Goal: Information Seeking & Learning: Learn about a topic

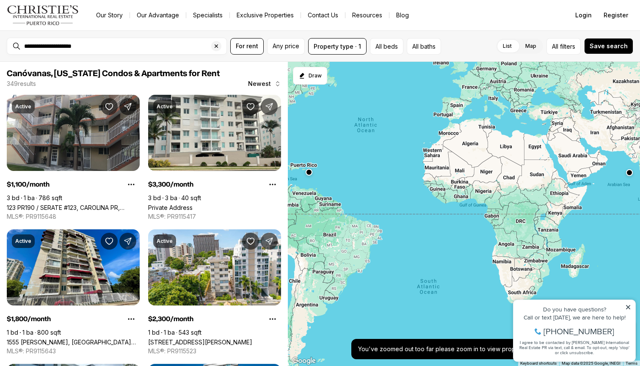
scroll to position [1116, 0]
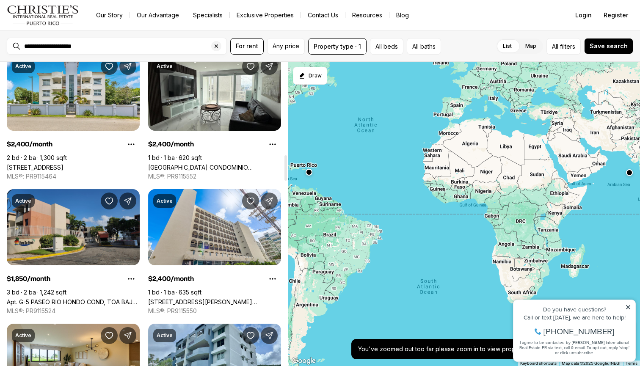
click at [97, 298] on link "Apt. G-5 PASEO RIO HONDO COND, TOA BAJA PR, 00949" at bounding box center [73, 301] width 133 height 7
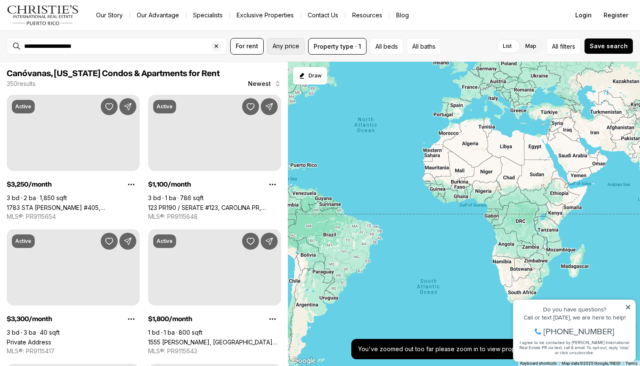
scroll to position [1116, 0]
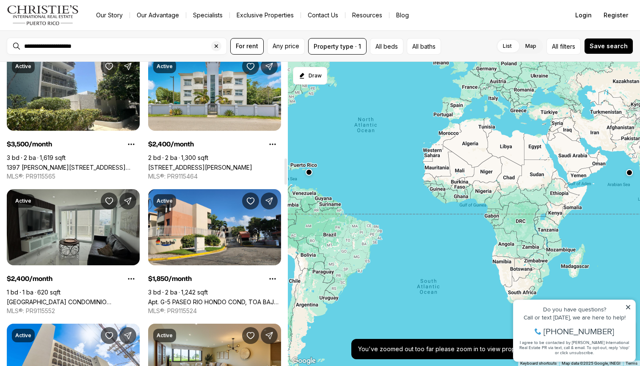
click at [69, 298] on link "4633 ave isla verde CONDOMINIO CASTILLO DEL MAR, CAROLINA PR, 00979" at bounding box center [73, 301] width 133 height 7
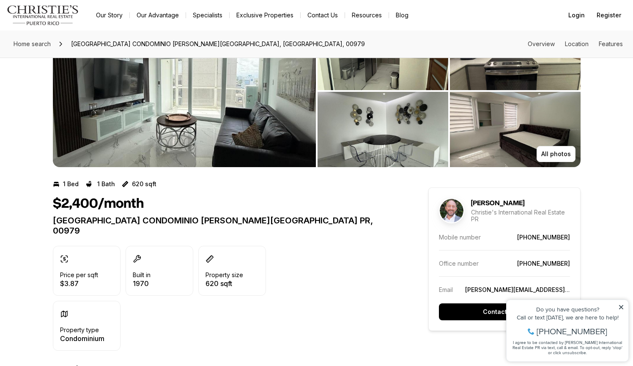
scroll to position [52, 0]
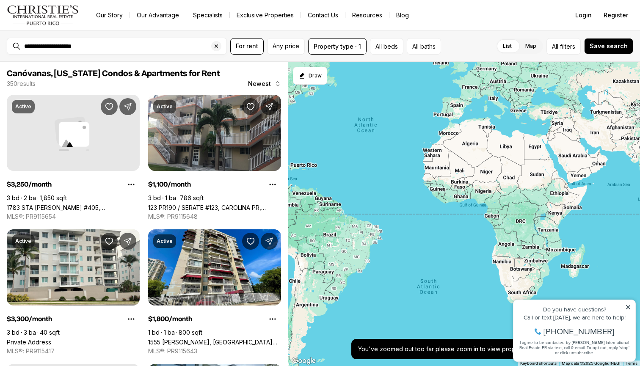
scroll to position [1116, 0]
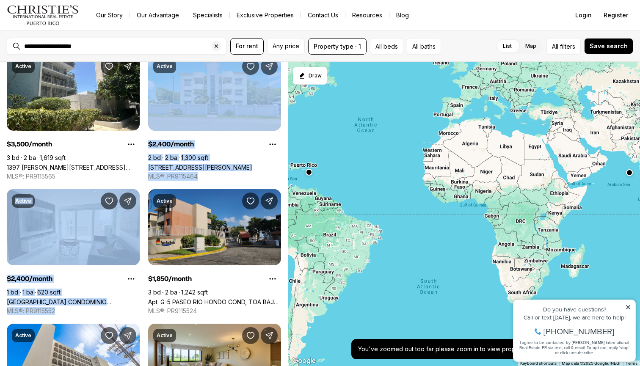
drag, startPoint x: 283, startPoint y: 127, endPoint x: 278, endPoint y: 190, distance: 63.2
click at [247, 298] on link "Apt. G-5 PASEO RIO HONDO COND, TOA BAJA PR, 00949" at bounding box center [214, 301] width 133 height 7
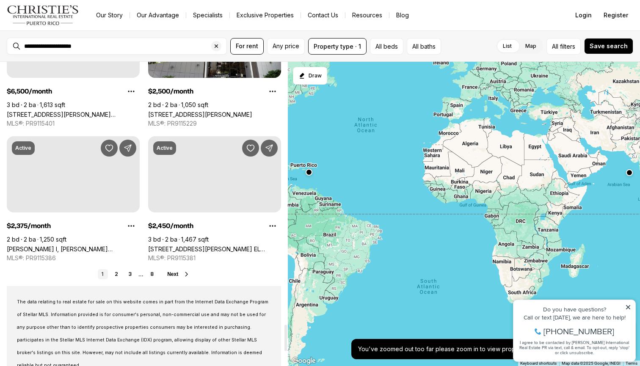
scroll to position [3047, 0]
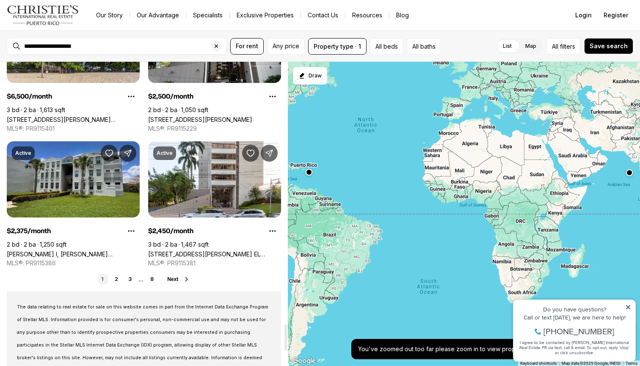
drag, startPoint x: 285, startPoint y: 170, endPoint x: 283, endPoint y: 336, distance: 165.8
click at [284, 336] on div at bounding box center [285, 337] width 3 height 26
click at [121, 278] on link "2" at bounding box center [116, 279] width 10 height 10
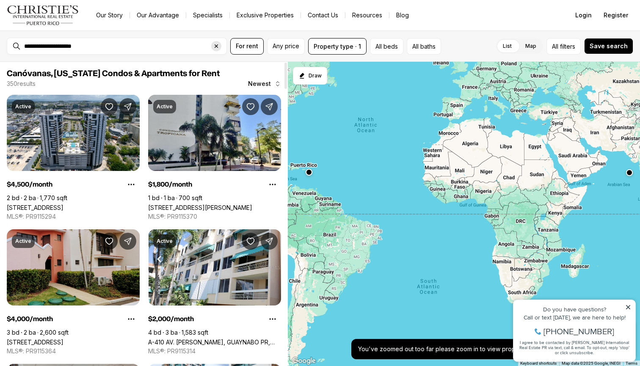
click at [214, 46] on icon "Clear search input" at bounding box center [216, 46] width 7 height 7
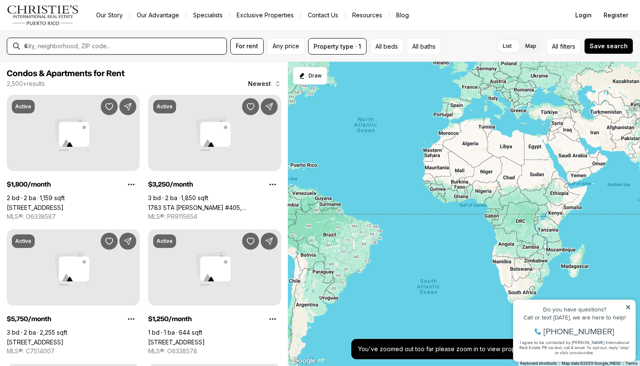
click at [205, 45] on input "text" at bounding box center [123, 46] width 199 height 8
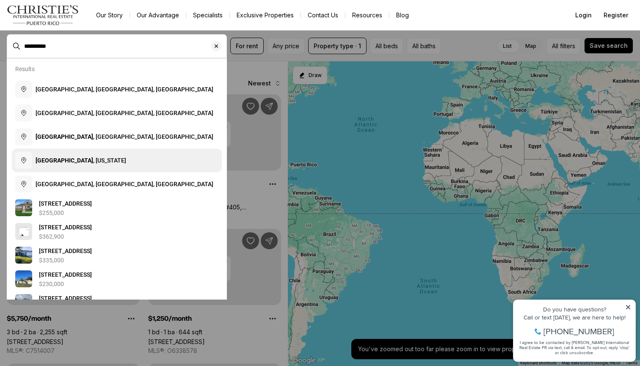
drag, startPoint x: 205, startPoint y: 45, endPoint x: 74, endPoint y: 158, distance: 172.5
click at [74, 158] on span "Río Grande , Puerto Rico" at bounding box center [81, 160] width 91 height 7
type input "**********"
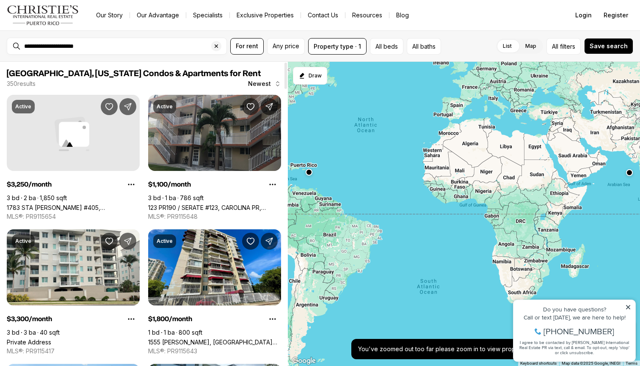
click at [217, 204] on link "123 PR190 / SERATE #123, CAROLINA PR, 00982" at bounding box center [214, 207] width 133 height 7
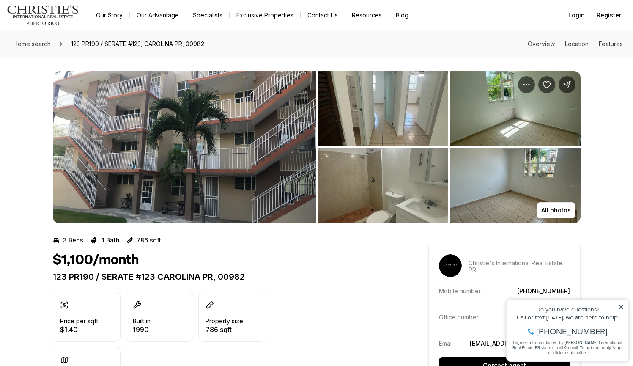
click at [390, 134] on img "View image gallery" at bounding box center [383, 108] width 131 height 75
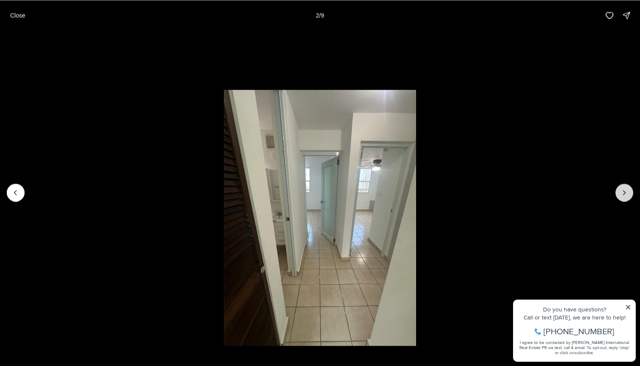
click at [621, 186] on button "Next slide" at bounding box center [624, 193] width 18 height 18
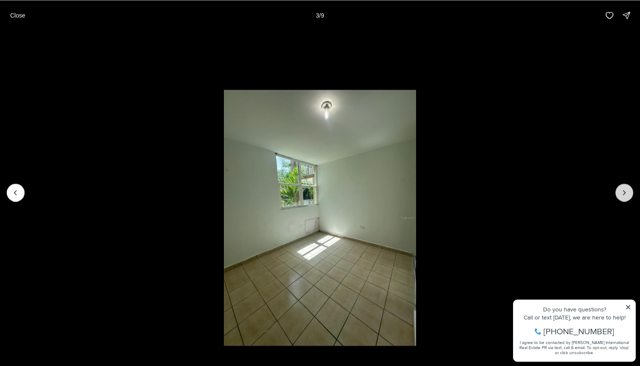
click at [621, 187] on button "Next slide" at bounding box center [624, 193] width 18 height 18
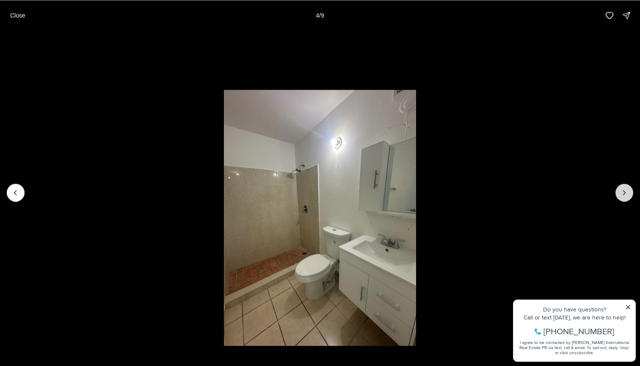
click at [622, 187] on button "Next slide" at bounding box center [624, 193] width 18 height 18
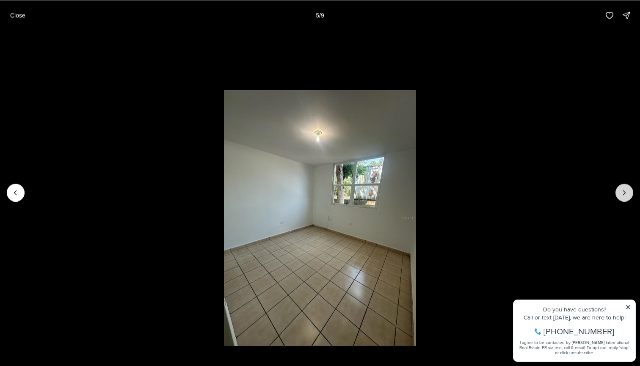
click at [623, 187] on button "Next slide" at bounding box center [624, 193] width 18 height 18
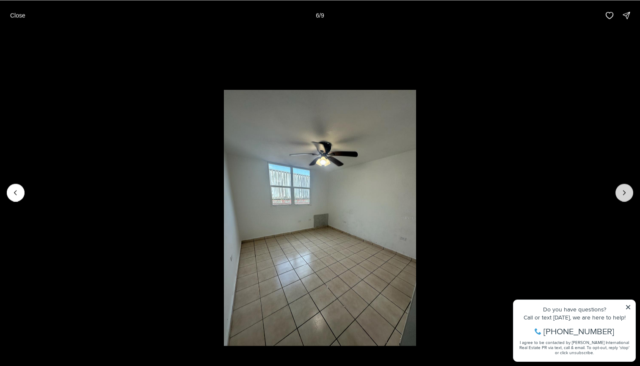
click at [622, 188] on icon "Next slide" at bounding box center [624, 192] width 8 height 8
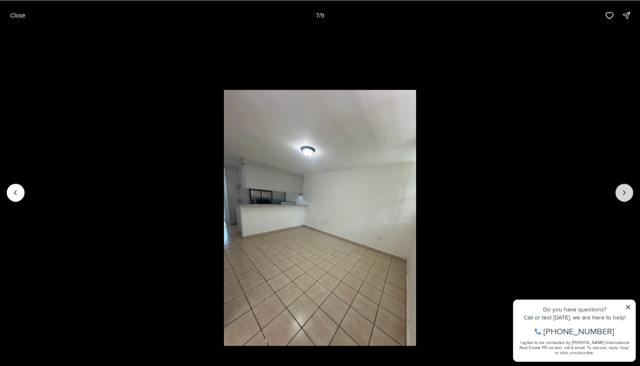
click at [623, 189] on icon "Next slide" at bounding box center [624, 192] width 8 height 8
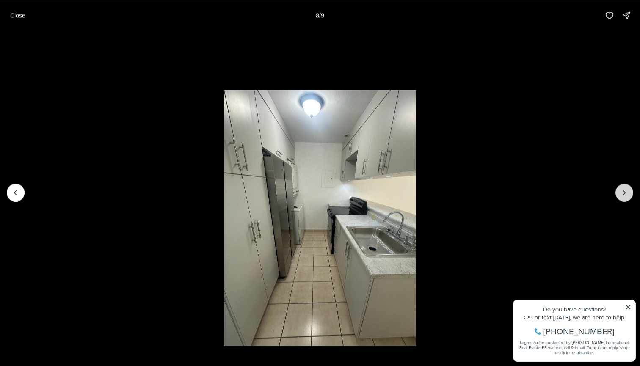
click at [624, 189] on icon "Next slide" at bounding box center [624, 192] width 8 height 8
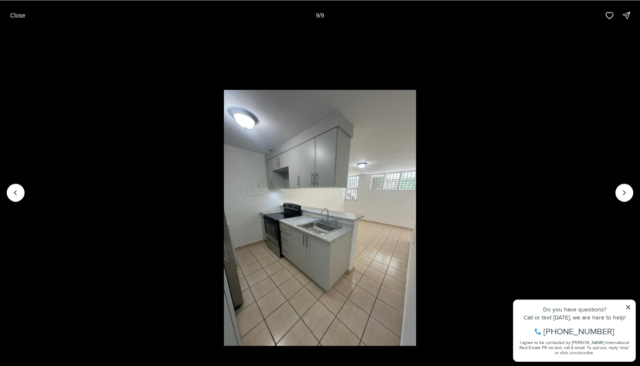
click at [624, 189] on div at bounding box center [624, 193] width 18 height 18
click at [16, 19] on button "Close" at bounding box center [17, 15] width 25 height 17
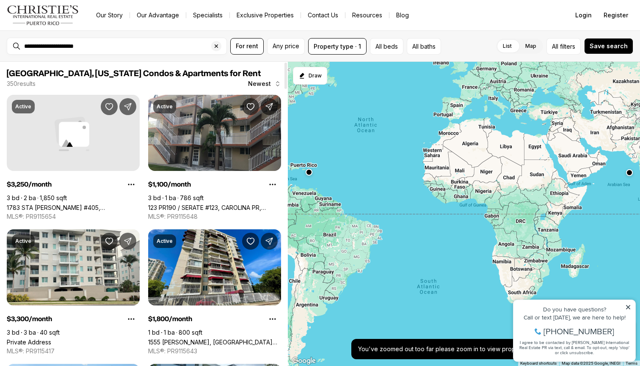
click at [284, 85] on div at bounding box center [285, 76] width 3 height 26
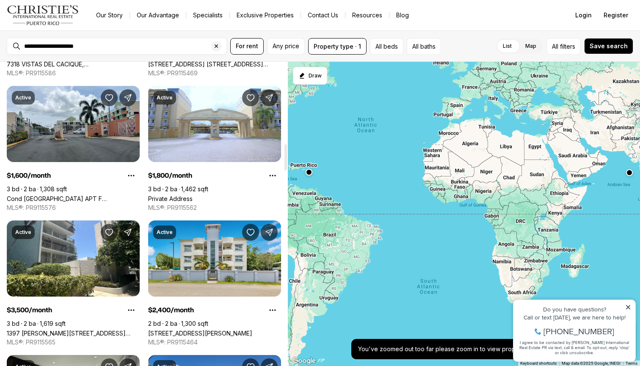
scroll to position [956, 0]
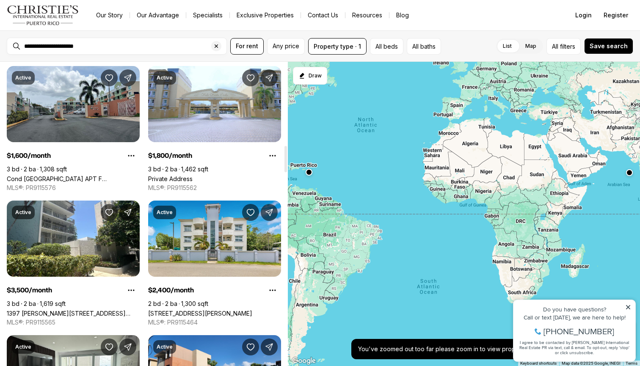
drag, startPoint x: 287, startPoint y: 85, endPoint x: 285, endPoint y: 169, distance: 83.8
click at [285, 169] on div at bounding box center [285, 159] width 3 height 26
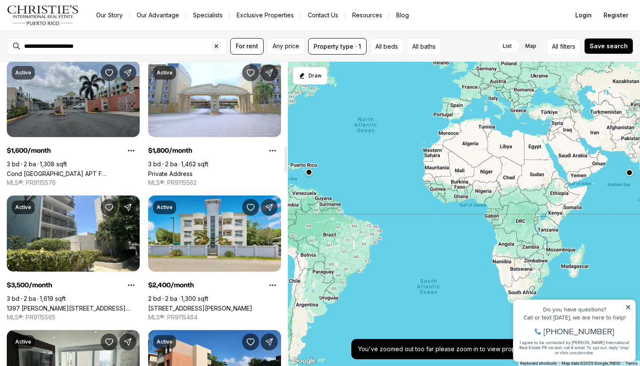
click at [52, 170] on link "Cond [GEOGRAPHIC_DATA] APT F [STREET_ADDRESS]" at bounding box center [73, 173] width 133 height 7
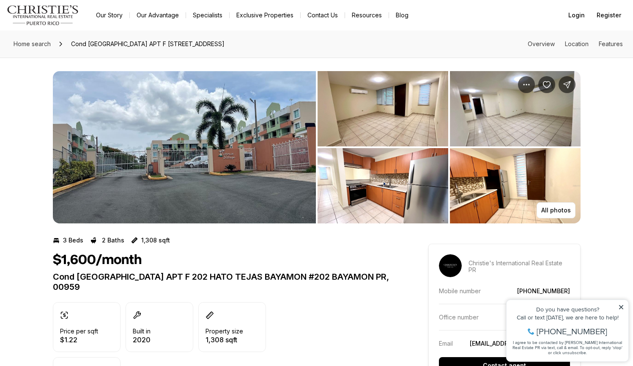
click at [257, 127] on img "View image gallery" at bounding box center [184, 147] width 263 height 152
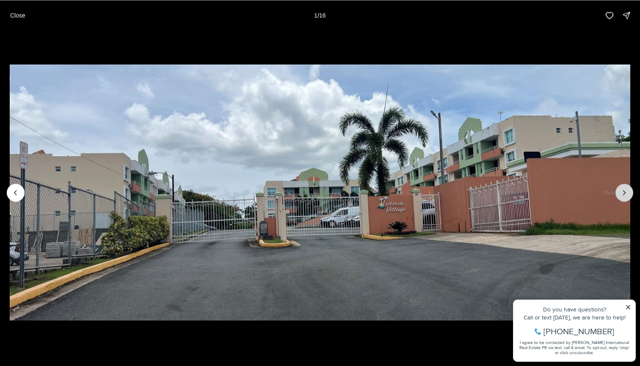
click at [621, 189] on icon "Next slide" at bounding box center [624, 192] width 8 height 8
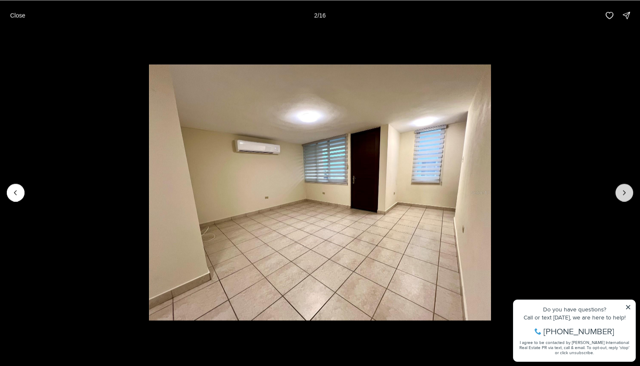
click at [621, 189] on icon "Next slide" at bounding box center [624, 192] width 8 height 8
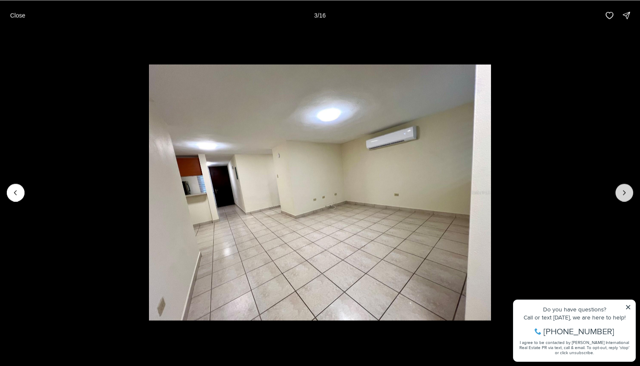
click at [621, 189] on icon "Next slide" at bounding box center [624, 192] width 8 height 8
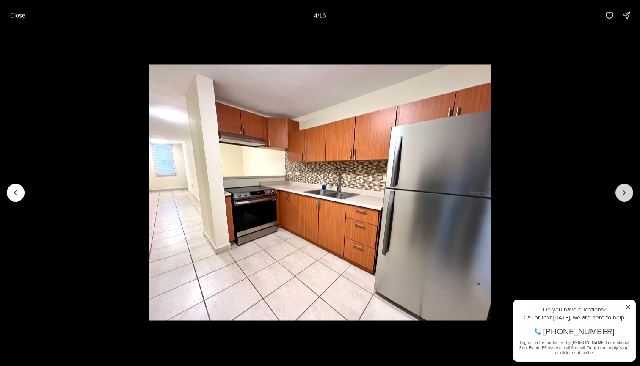
click at [621, 189] on icon "Next slide" at bounding box center [624, 192] width 8 height 8
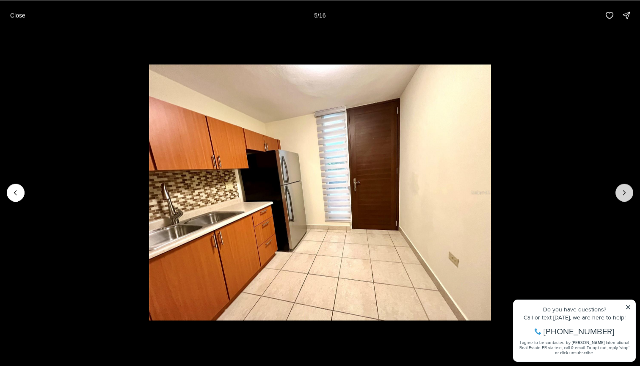
click at [621, 189] on icon "Next slide" at bounding box center [624, 192] width 8 height 8
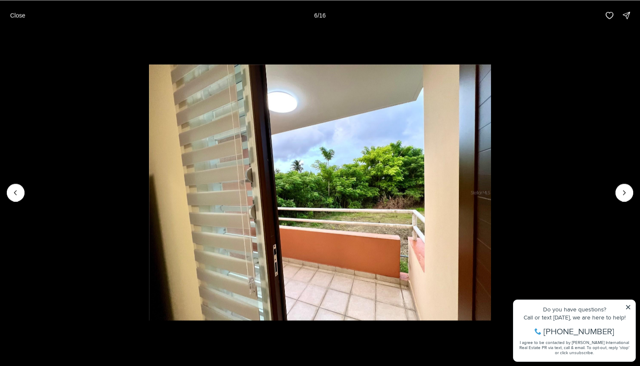
click at [490, 192] on img "6 of 16" at bounding box center [319, 192] width 341 height 256
click at [618, 193] on button "Next slide" at bounding box center [624, 193] width 18 height 18
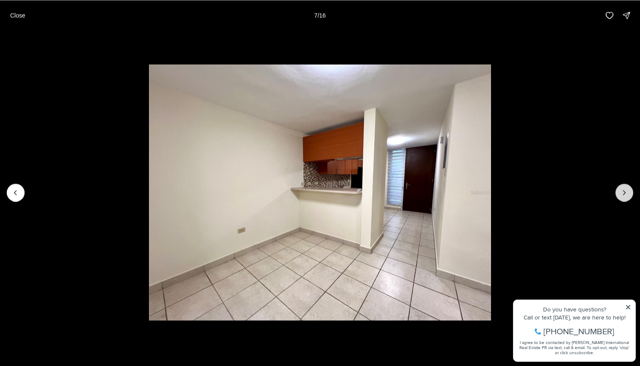
click at [619, 193] on button "Next slide" at bounding box center [624, 193] width 18 height 18
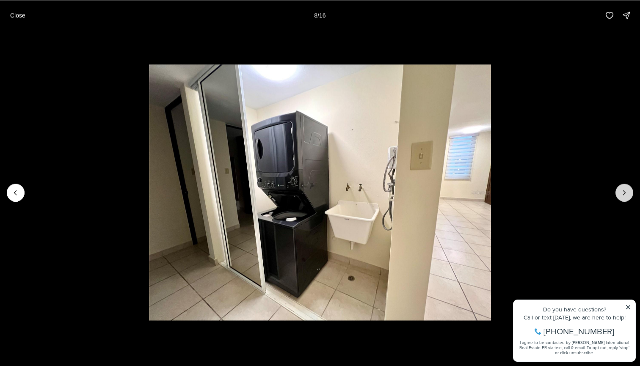
click at [621, 195] on icon "Next slide" at bounding box center [624, 192] width 8 height 8
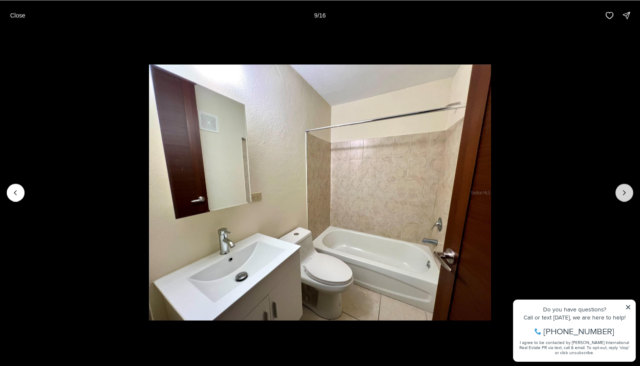
click at [622, 195] on icon "Next slide" at bounding box center [624, 192] width 8 height 8
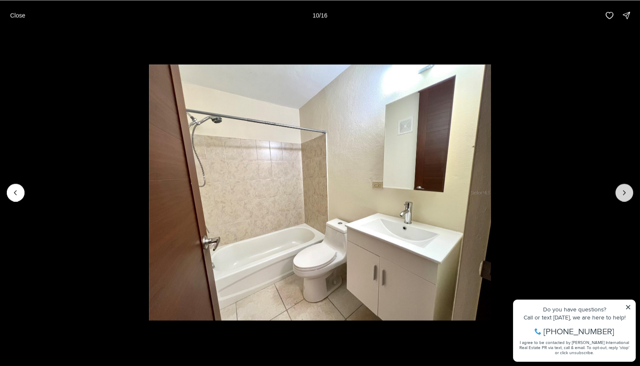
click at [623, 195] on icon "Next slide" at bounding box center [624, 192] width 8 height 8
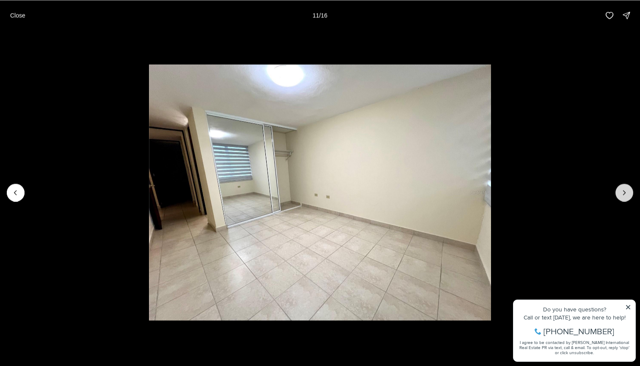
click at [623, 195] on icon "Next slide" at bounding box center [624, 192] width 8 height 8
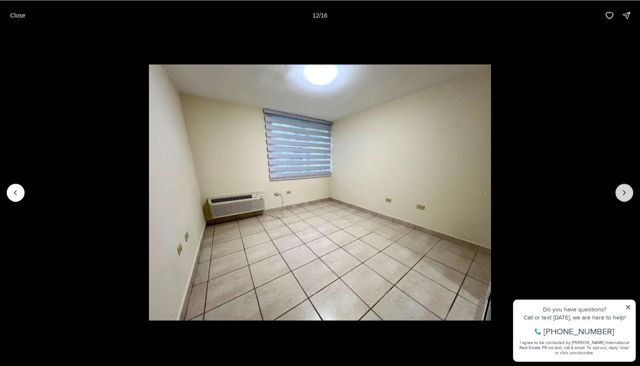
click at [624, 195] on icon "Next slide" at bounding box center [624, 192] width 8 height 8
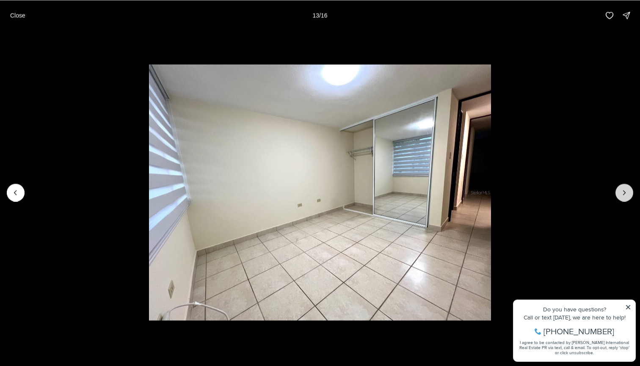
click at [624, 195] on icon "Next slide" at bounding box center [624, 192] width 8 height 8
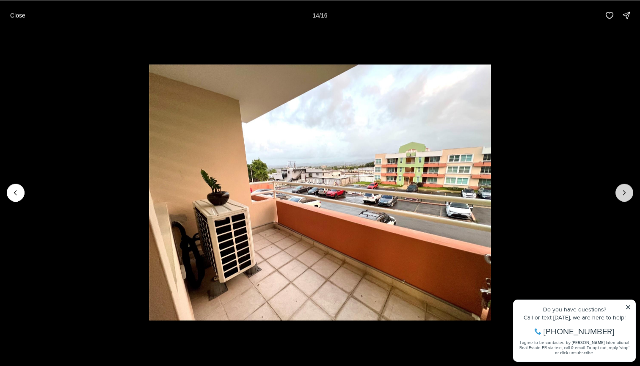
click at [624, 195] on icon "Next slide" at bounding box center [624, 192] width 8 height 8
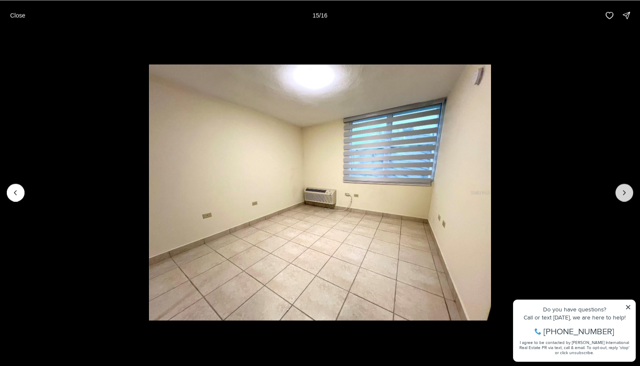
click at [624, 195] on icon "Next slide" at bounding box center [624, 192] width 8 height 8
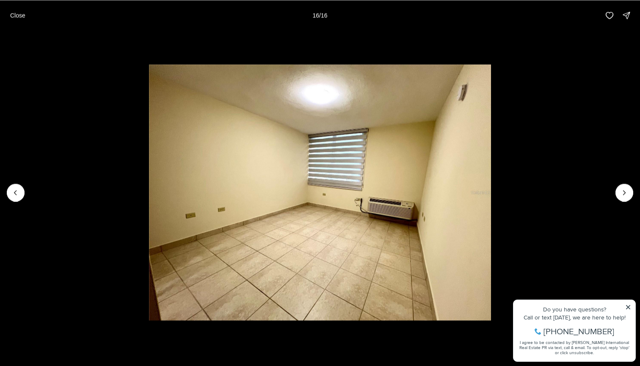
click at [624, 195] on div at bounding box center [624, 193] width 18 height 18
click at [25, 16] on p "Close" at bounding box center [17, 15] width 15 height 7
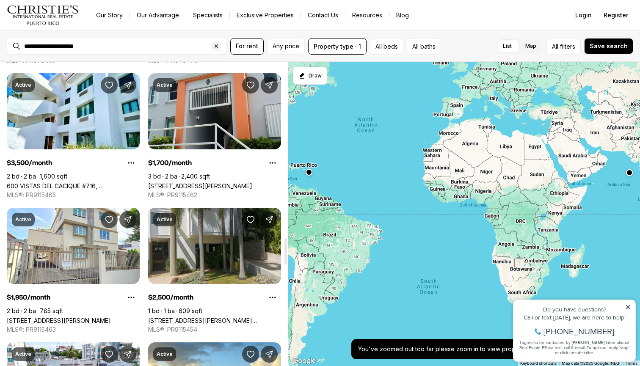
scroll to position [2044, 0]
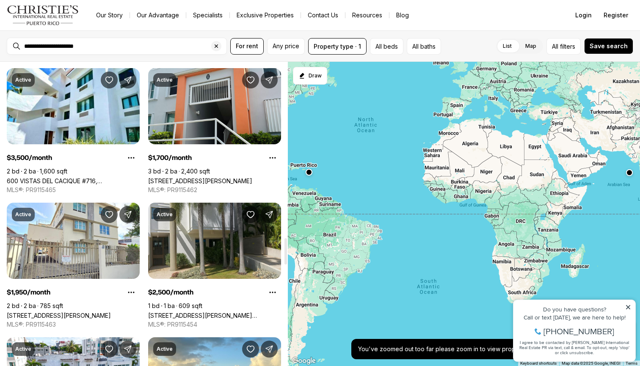
drag, startPoint x: 287, startPoint y: 154, endPoint x: 280, endPoint y: 246, distance: 91.6
click at [284, 246] on div at bounding box center [285, 251] width 3 height 26
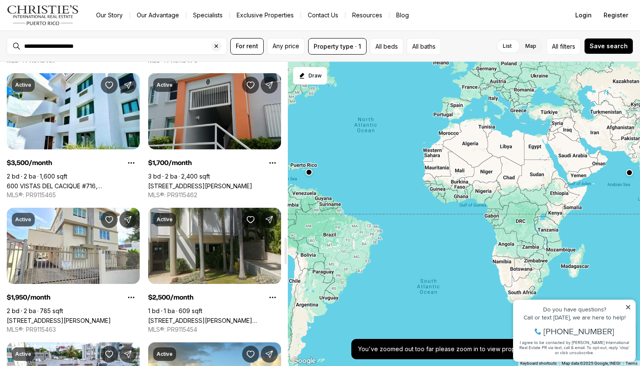
click at [244, 182] on link "[STREET_ADDRESS][PERSON_NAME]" at bounding box center [200, 185] width 104 height 7
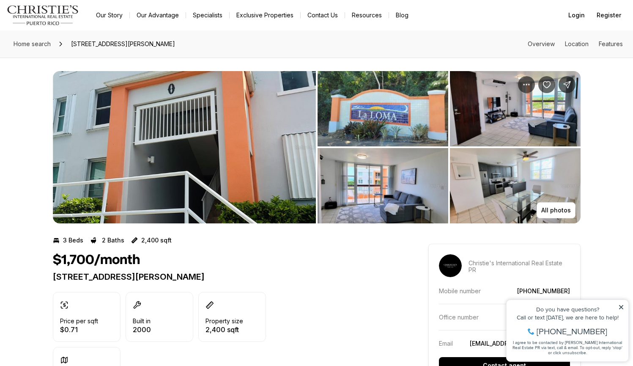
click at [363, 112] on img "View image gallery" at bounding box center [383, 108] width 131 height 75
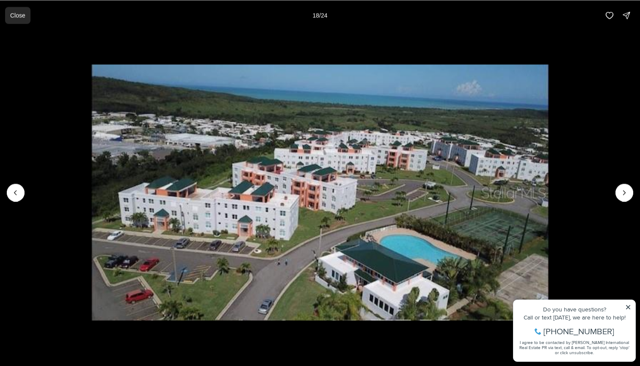
click at [14, 22] on button "Close" at bounding box center [17, 15] width 25 height 17
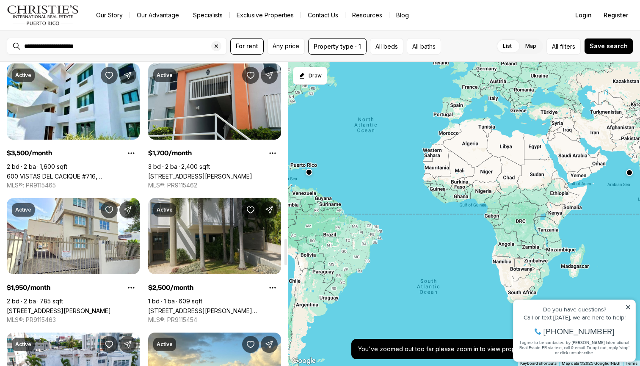
scroll to position [2054, 0]
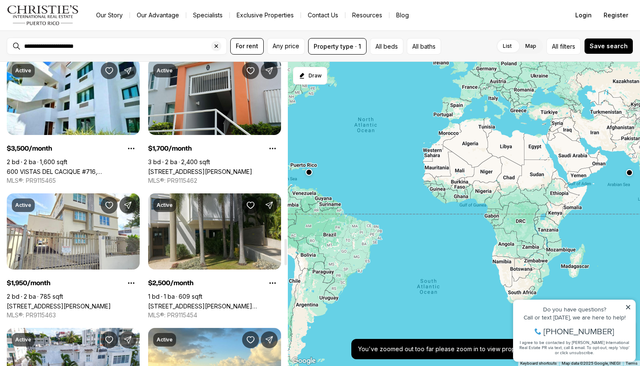
click at [286, 244] on div at bounding box center [285, 252] width 3 height 26
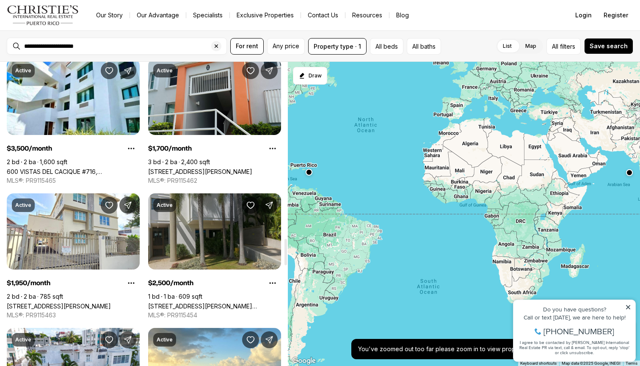
click at [220, 302] on link "[STREET_ADDRESS][PERSON_NAME][PERSON_NAME]" at bounding box center [214, 305] width 133 height 7
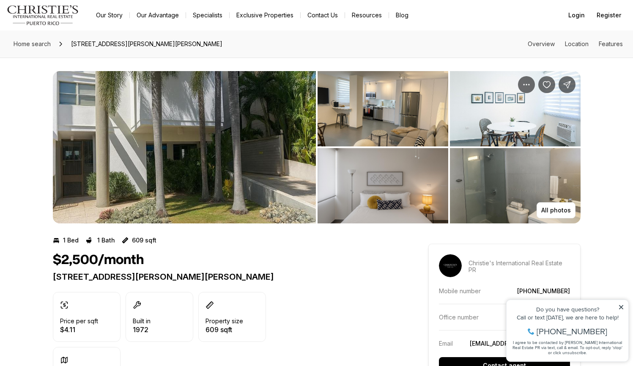
click at [368, 108] on img "View image gallery" at bounding box center [383, 108] width 131 height 75
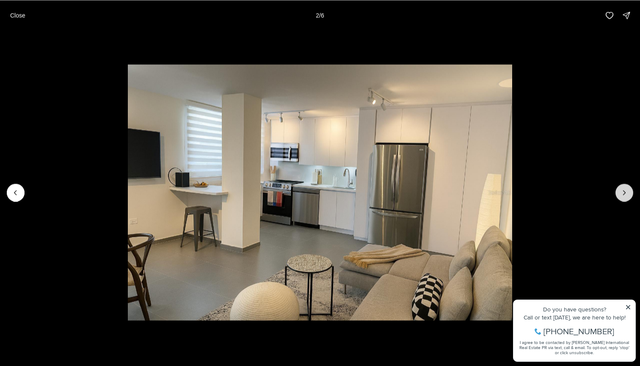
click at [625, 187] on button "Next slide" at bounding box center [624, 193] width 18 height 18
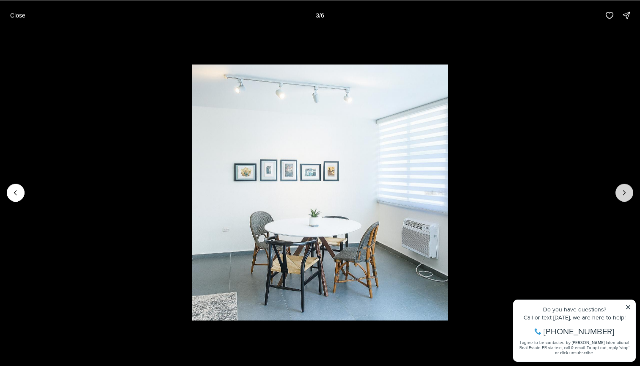
click at [625, 187] on button "Next slide" at bounding box center [624, 193] width 18 height 18
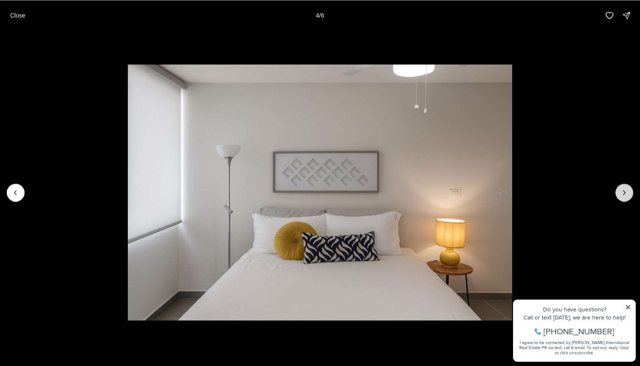
click at [625, 187] on button "Next slide" at bounding box center [624, 193] width 18 height 18
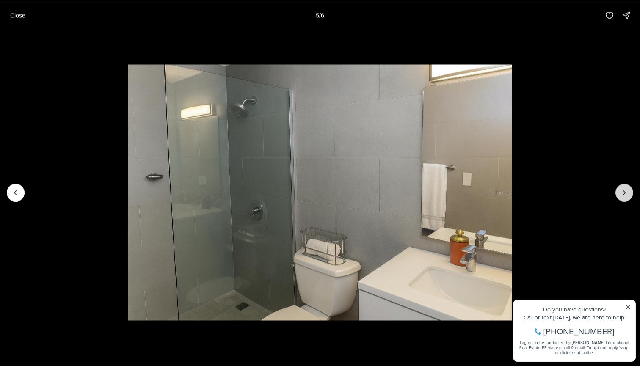
click at [625, 184] on button "Next slide" at bounding box center [624, 193] width 18 height 18
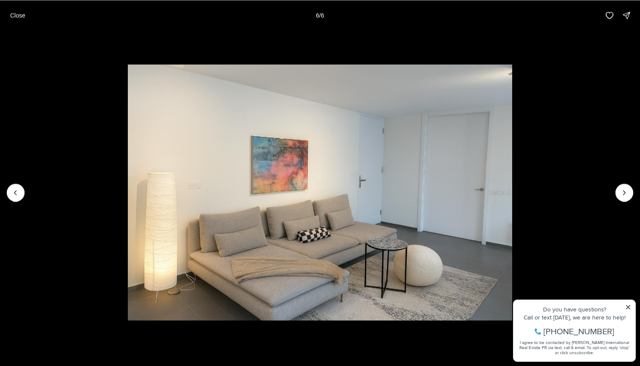
click at [626, 185] on div at bounding box center [624, 193] width 18 height 18
click at [626, 186] on div at bounding box center [624, 193] width 18 height 18
click at [626, 195] on div at bounding box center [624, 193] width 18 height 18
click at [13, 16] on p "Close" at bounding box center [17, 15] width 15 height 7
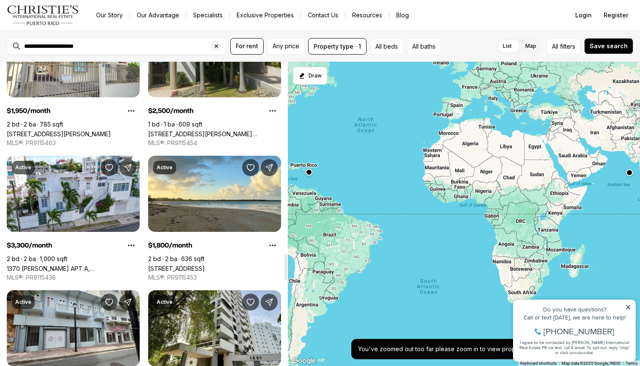
scroll to position [2231, 0]
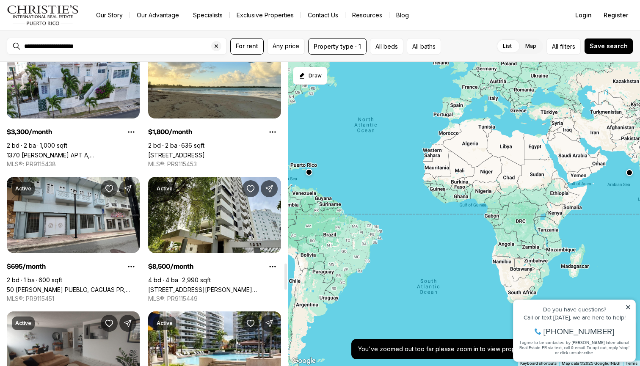
drag, startPoint x: 286, startPoint y: 246, endPoint x: 285, endPoint y: 269, distance: 22.4
click at [285, 269] on div at bounding box center [285, 277] width 3 height 26
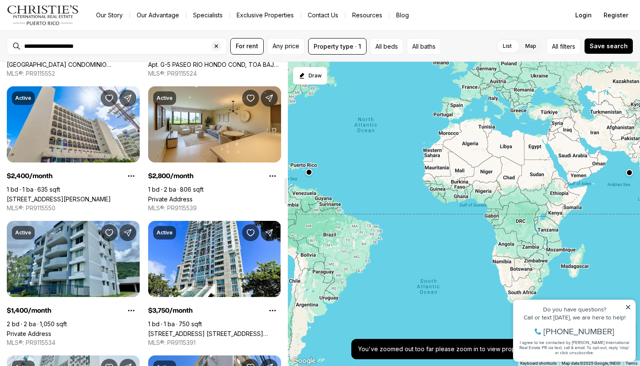
scroll to position [1343, 0]
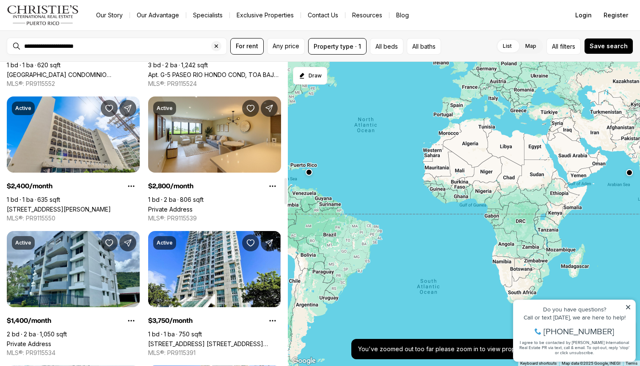
drag, startPoint x: 286, startPoint y: 272, endPoint x: 286, endPoint y: 189, distance: 83.7
click at [286, 189] on div at bounding box center [285, 191] width 3 height 26
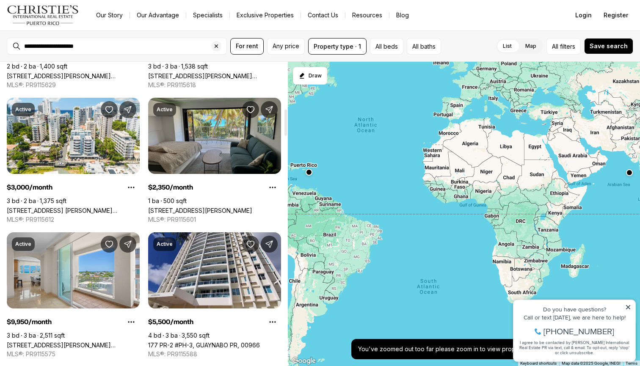
scroll to position [511, 0]
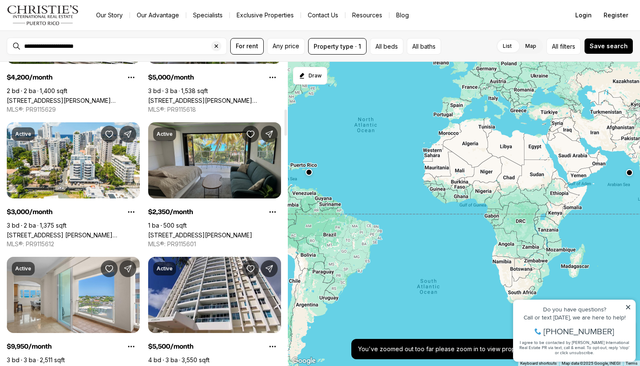
drag, startPoint x: 286, startPoint y: 188, endPoint x: 283, endPoint y: 117, distance: 71.5
click at [284, 117] on div at bounding box center [285, 123] width 3 height 26
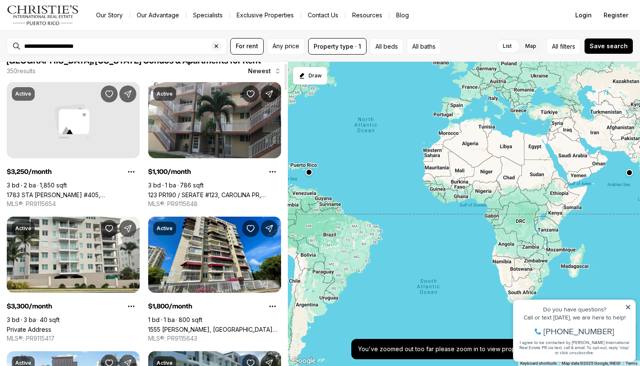
scroll to position [0, 0]
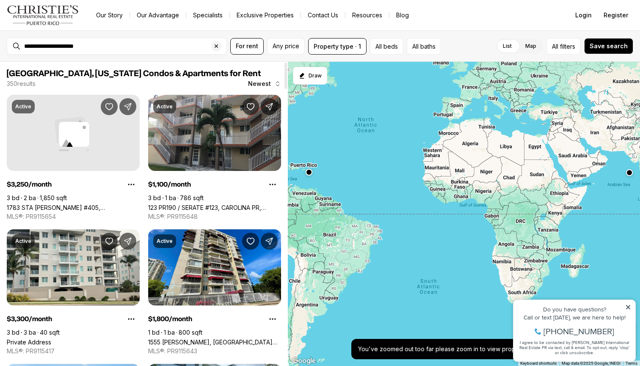
drag, startPoint x: 285, startPoint y: 117, endPoint x: 284, endPoint y: 71, distance: 46.1
click at [284, 71] on div at bounding box center [285, 76] width 3 height 26
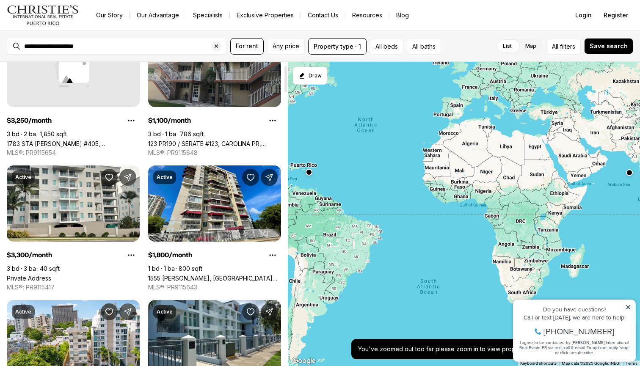
drag, startPoint x: 286, startPoint y: 76, endPoint x: 286, endPoint y: 82, distance: 5.9
click at [286, 82] on div at bounding box center [285, 79] width 3 height 26
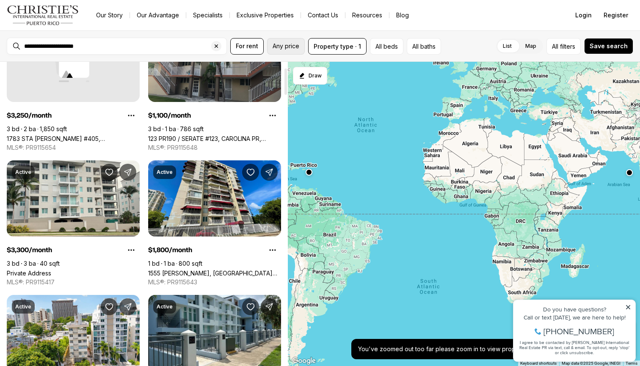
click at [291, 46] on span "Any price" at bounding box center [285, 46] width 27 height 7
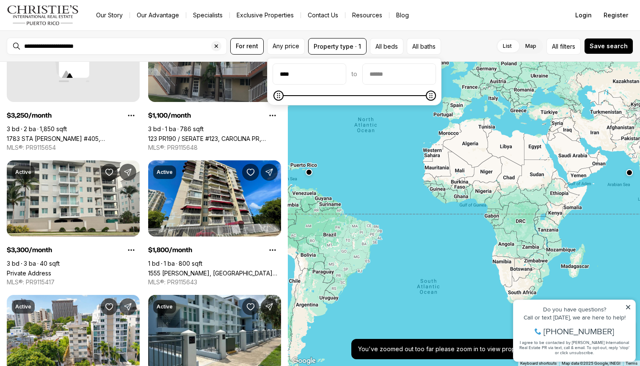
type input "****"
click at [415, 80] on input "priceMax" at bounding box center [398, 74] width 73 height 20
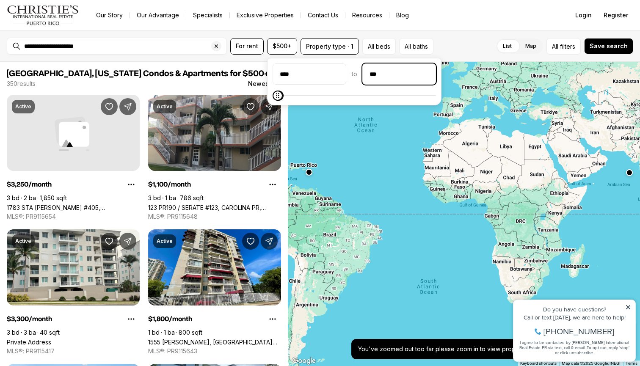
type input "****"
click at [622, 45] on span "Save search" at bounding box center [608, 46] width 38 height 7
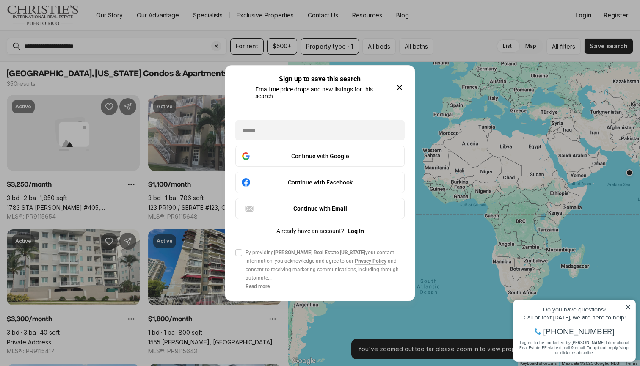
click at [401, 85] on icon "button" at bounding box center [399, 87] width 10 height 10
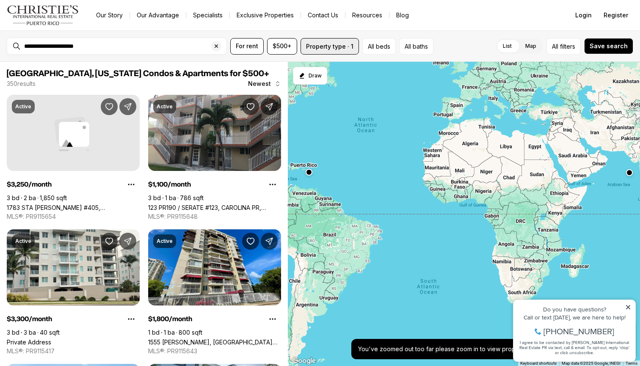
click at [341, 49] on button "Property type · 1" at bounding box center [329, 46] width 58 height 16
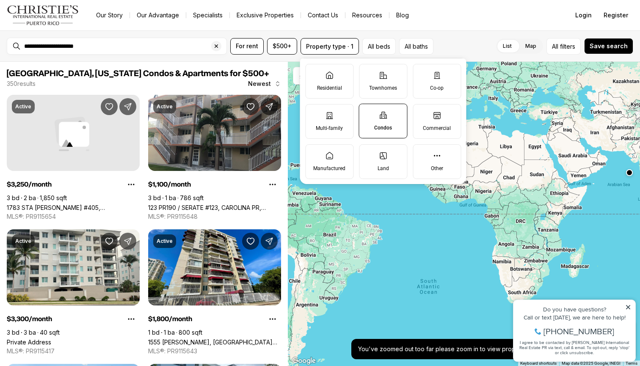
click at [374, 107] on label "Condos" at bounding box center [383, 121] width 49 height 35
click at [368, 107] on button "Condos" at bounding box center [363, 108] width 8 height 8
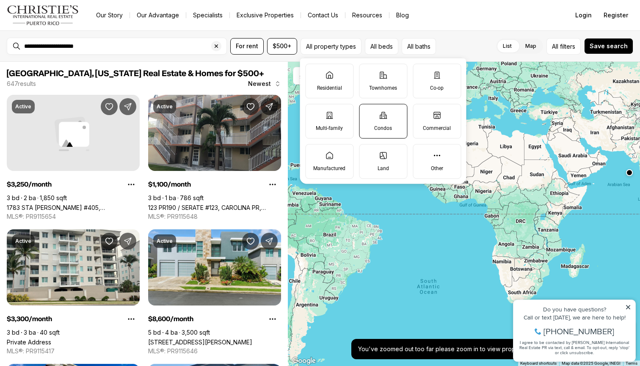
click at [375, 115] on label "Condos" at bounding box center [383, 121] width 48 height 35
click at [368, 113] on button "Condos" at bounding box center [363, 108] width 8 height 8
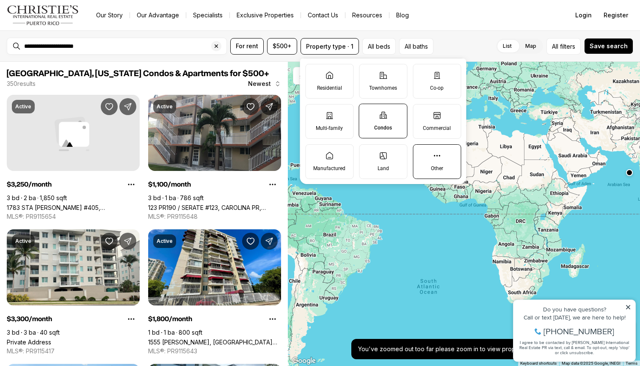
click at [425, 154] on label "Other" at bounding box center [436, 161] width 48 height 35
click at [421, 153] on button "Other" at bounding box center [417, 149] width 8 height 8
click at [386, 110] on label "Condos" at bounding box center [383, 121] width 49 height 35
click at [368, 110] on button "Condos" at bounding box center [363, 108] width 8 height 8
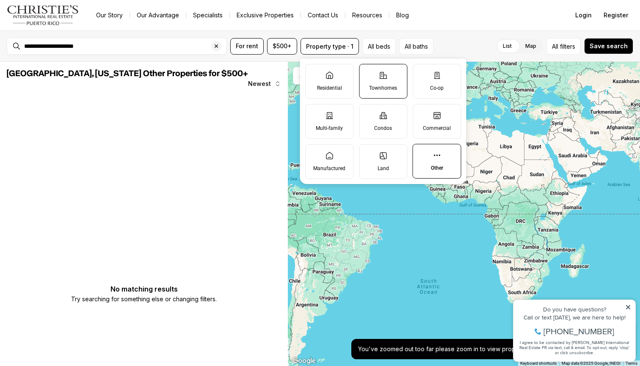
click at [389, 80] on label "Townhomes" at bounding box center [383, 81] width 48 height 35
click at [368, 73] on button "Townhomes" at bounding box center [363, 68] width 8 height 8
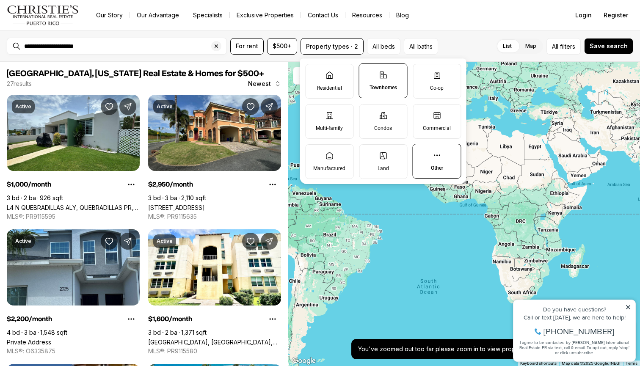
click at [445, 164] on label "Other" at bounding box center [436, 161] width 49 height 35
click at [421, 153] on button "Other" at bounding box center [417, 148] width 8 height 8
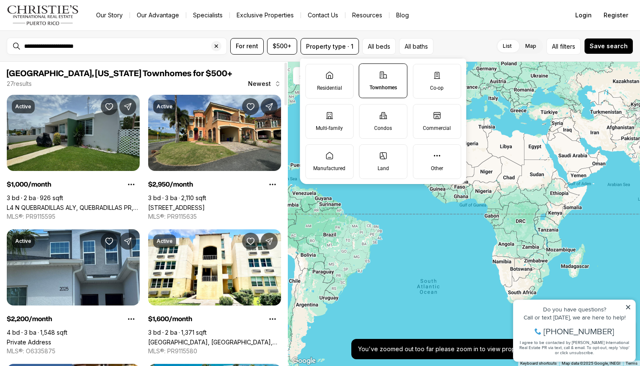
click at [112, 204] on link "L4 N QUEBRADILLAS ALY, QUEBRADILLAS PR, 00678" at bounding box center [73, 207] width 133 height 7
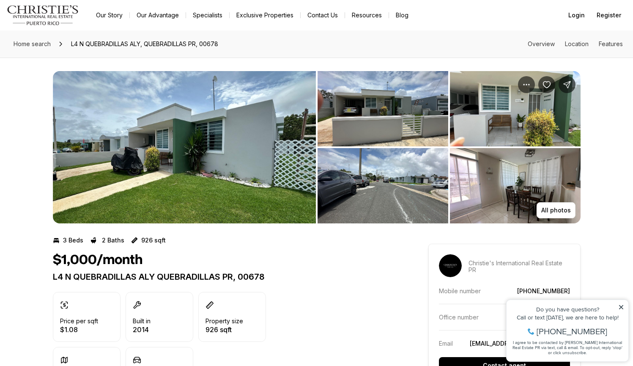
click at [260, 162] on img "View image gallery" at bounding box center [184, 147] width 263 height 152
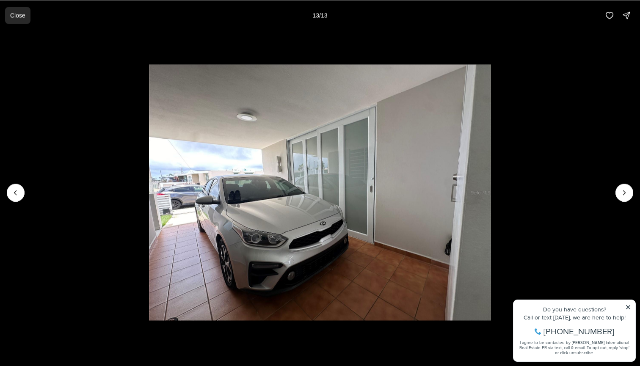
click at [19, 16] on p "Close" at bounding box center [17, 15] width 15 height 7
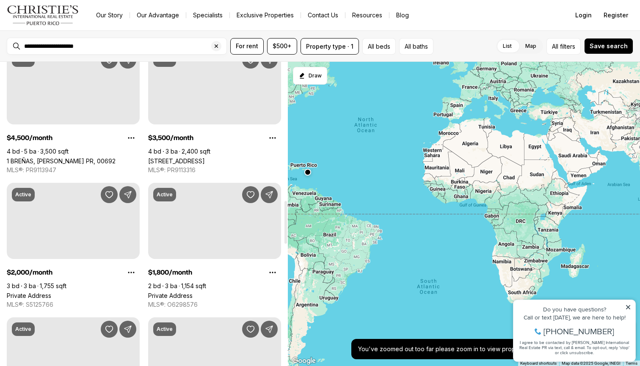
scroll to position [985, 0]
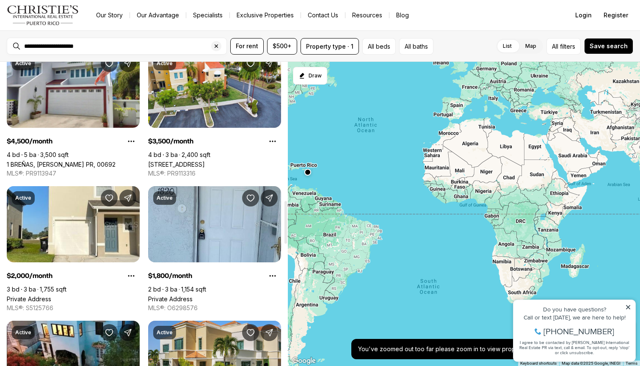
drag, startPoint x: 286, startPoint y: 66, endPoint x: 270, endPoint y: 204, distance: 138.8
click at [270, 204] on div "Río Grande, Puerto Rico Townhomes for $500+ 27 results Newest Active $1,000/mon…" at bounding box center [144, 214] width 288 height 304
click at [218, 44] on icon "Clear search input" at bounding box center [216, 46] width 7 height 7
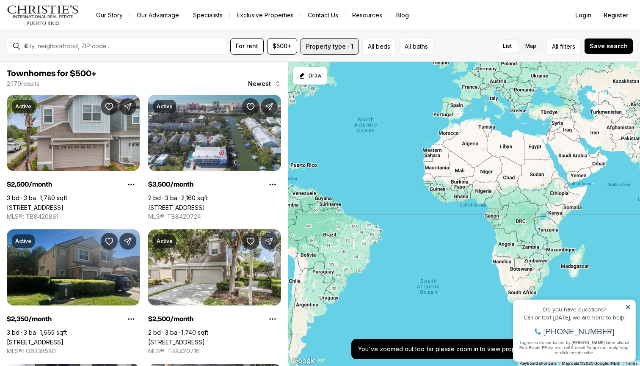
click at [315, 44] on button "Property type · 1" at bounding box center [329, 46] width 58 height 16
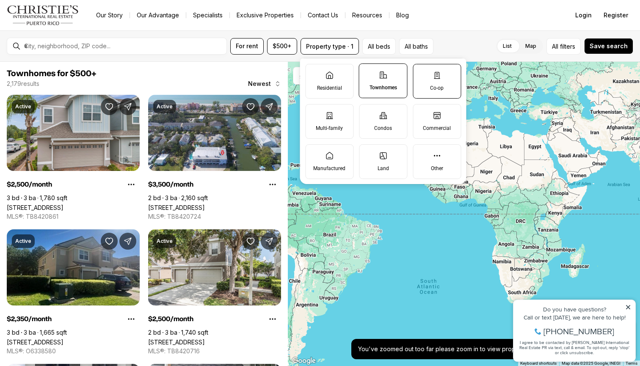
click at [423, 87] on label "Co-op" at bounding box center [436, 81] width 48 height 35
click at [421, 73] on button "Co-op" at bounding box center [417, 68] width 8 height 8
click at [382, 91] on p "Townhomes" at bounding box center [382, 87] width 27 height 7
click at [368, 72] on button "Townhomes" at bounding box center [363, 68] width 8 height 8
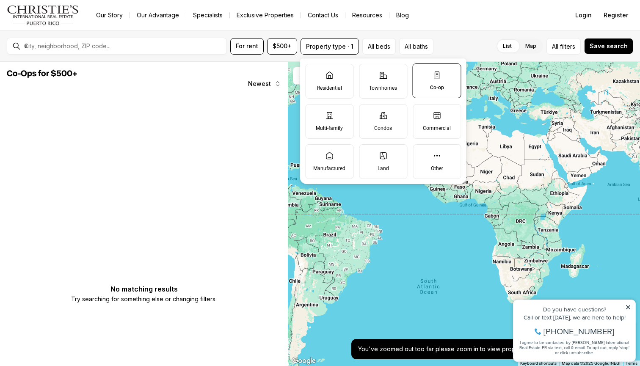
click at [430, 77] on label "Co-op" at bounding box center [436, 80] width 49 height 35
click at [421, 72] on button "Co-op" at bounding box center [417, 68] width 8 height 8
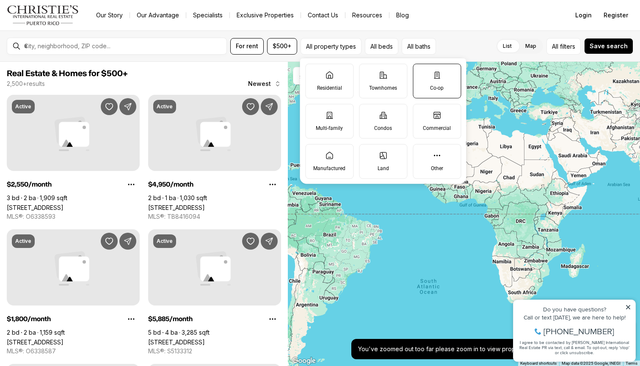
click at [442, 80] on label "Co-op" at bounding box center [436, 80] width 48 height 35
click at [421, 72] on button "Co-op" at bounding box center [417, 68] width 8 height 8
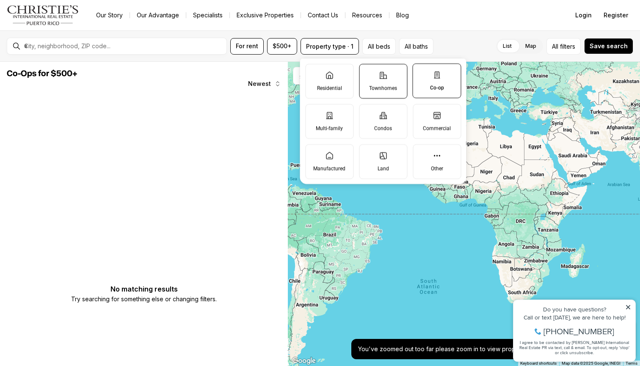
click at [401, 82] on label "Townhomes" at bounding box center [383, 81] width 48 height 35
click at [368, 73] on button "Townhomes" at bounding box center [363, 68] width 8 height 8
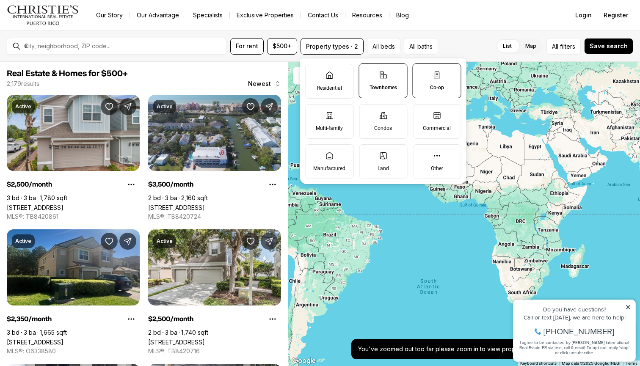
click at [430, 86] on p "Co-op" at bounding box center [437, 87] width 14 height 7
click at [421, 72] on button "Co-op" at bounding box center [417, 68] width 8 height 8
click at [330, 123] on label "Multi-family" at bounding box center [329, 121] width 48 height 35
click at [314, 113] on button "Multi-family" at bounding box center [309, 108] width 8 height 8
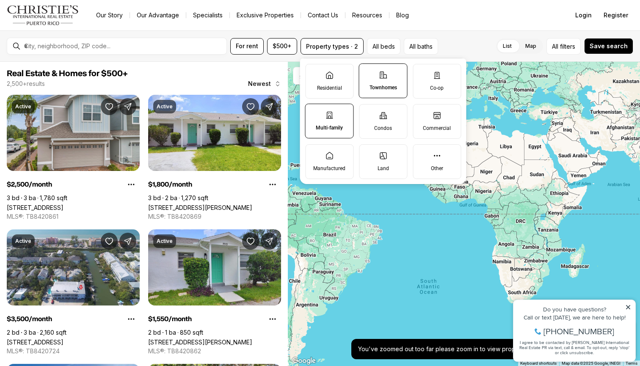
click at [375, 85] on p "Townhomes" at bounding box center [382, 87] width 27 height 7
click at [368, 72] on button "Townhomes" at bounding box center [363, 68] width 8 height 8
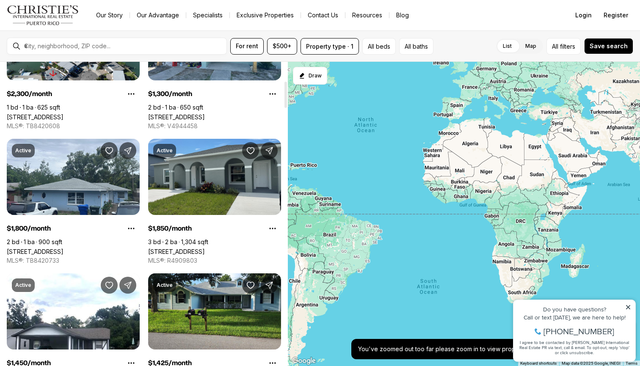
scroll to position [379, 0]
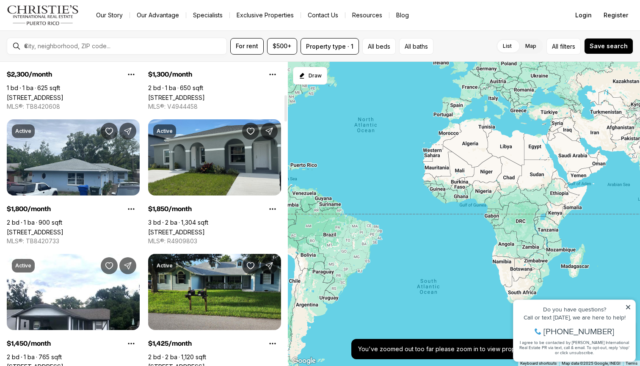
drag, startPoint x: 285, startPoint y: 80, endPoint x: 285, endPoint y: 113, distance: 32.6
click at [285, 113] on div at bounding box center [285, 108] width 3 height 26
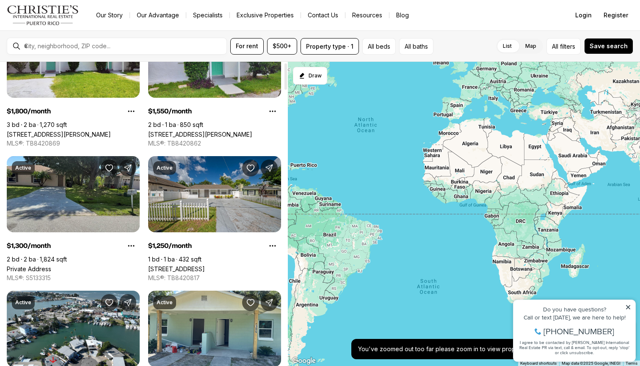
scroll to position [0, 0]
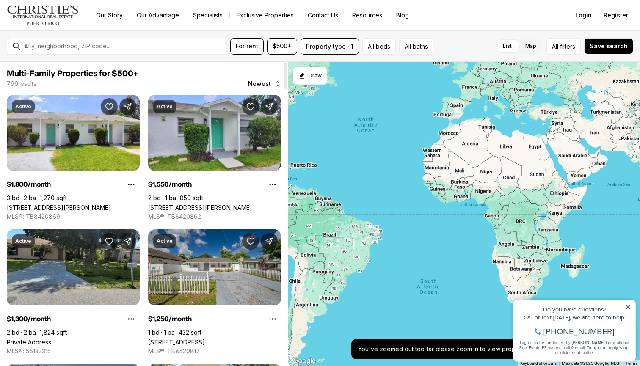
drag, startPoint x: 285, startPoint y: 102, endPoint x: 285, endPoint y: 49, distance: 52.5
click at [285, 49] on div "For rent $500+ Property type · 1 All beds All baths List Map List Map All filte…" at bounding box center [320, 197] width 640 height 335
click at [332, 47] on button "Property type · 1" at bounding box center [329, 46] width 58 height 16
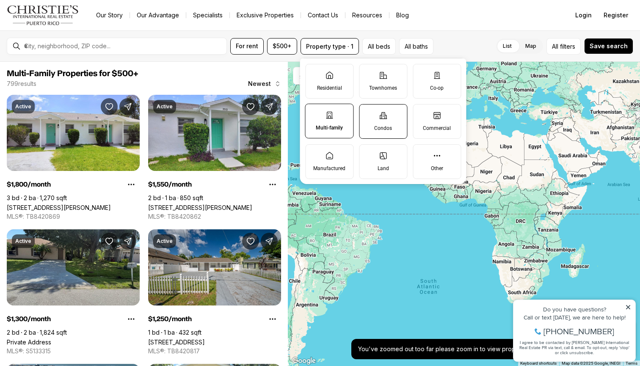
click at [387, 118] on label "Condos" at bounding box center [383, 121] width 48 height 35
click at [368, 113] on button "Condos" at bounding box center [363, 108] width 8 height 8
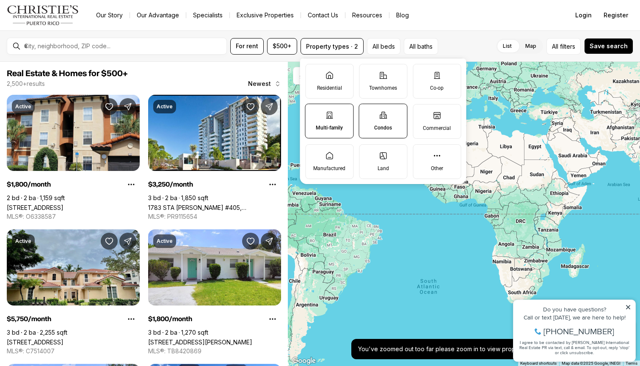
click at [318, 115] on label "Multi-family" at bounding box center [329, 121] width 49 height 35
click at [314, 113] on button "Multi-family" at bounding box center [309, 108] width 8 height 8
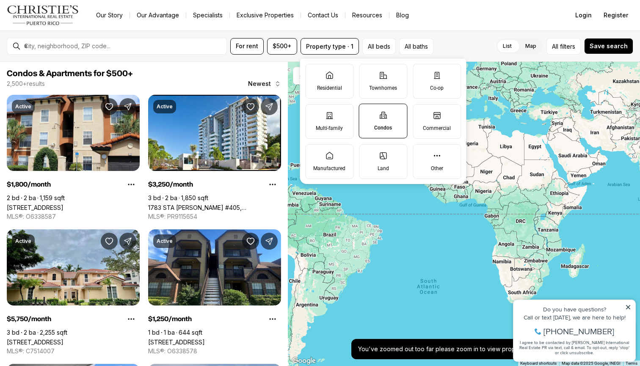
click at [463, 33] on div "For rent $500+ Property type · 1 All beds All baths List Map List Map All filte…" at bounding box center [320, 45] width 640 height 31
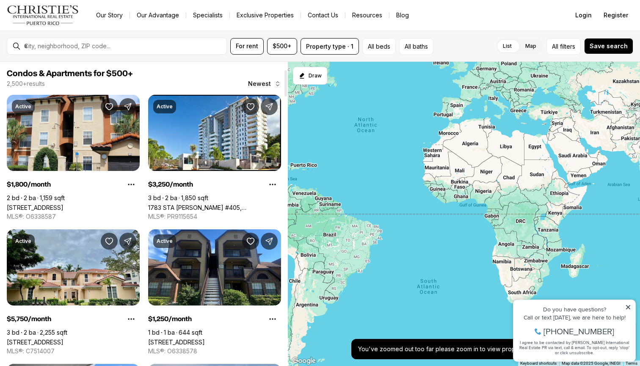
drag, startPoint x: 286, startPoint y: 67, endPoint x: 277, endPoint y: 46, distance: 23.1
click at [277, 46] on div "For rent $500+ Property type · 1 All beds All baths List Map List Map All filte…" at bounding box center [320, 197] width 640 height 335
click at [179, 42] on input "text" at bounding box center [123, 46] width 199 height 8
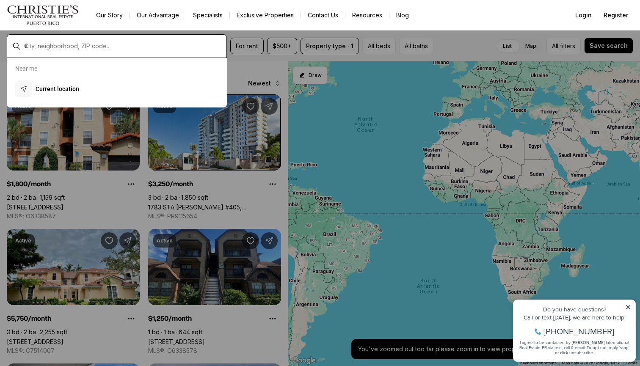
type input "*"
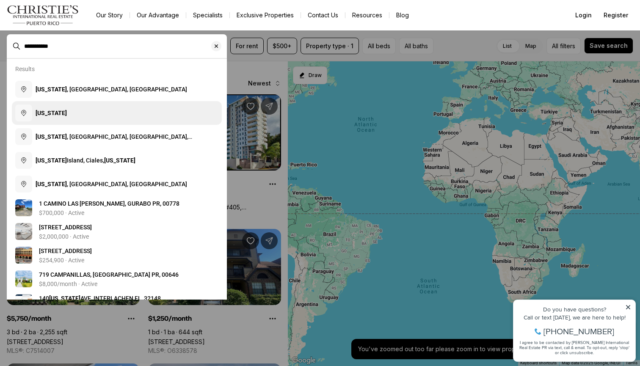
type input "**********"
click at [107, 113] on button "Puerto Rico" at bounding box center [117, 113] width 210 height 24
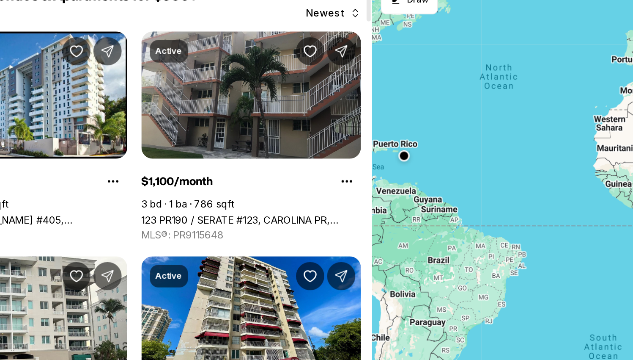
click at [147, 204] on link "123 PR190 / SERATE #123, CAROLINA PR, 00982" at bounding box center [213, 207] width 132 height 7
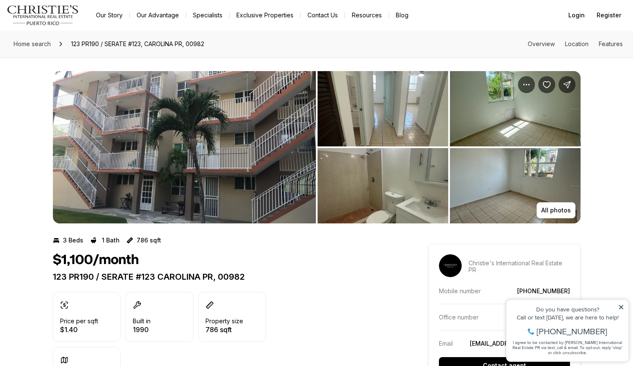
click at [253, 137] on img "View image gallery" at bounding box center [184, 147] width 263 height 152
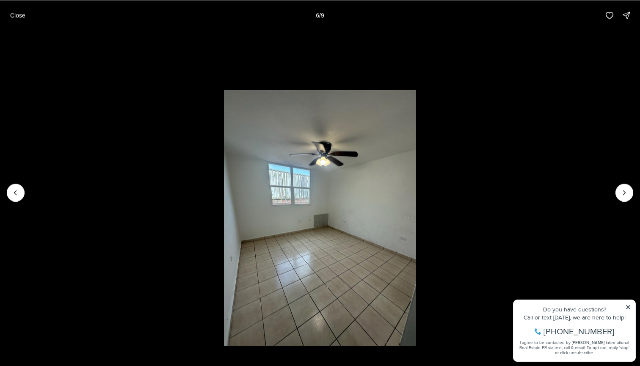
click at [330, 177] on img "6 of 9" at bounding box center [320, 218] width 192 height 256
click at [21, 16] on p "Close" at bounding box center [17, 15] width 15 height 7
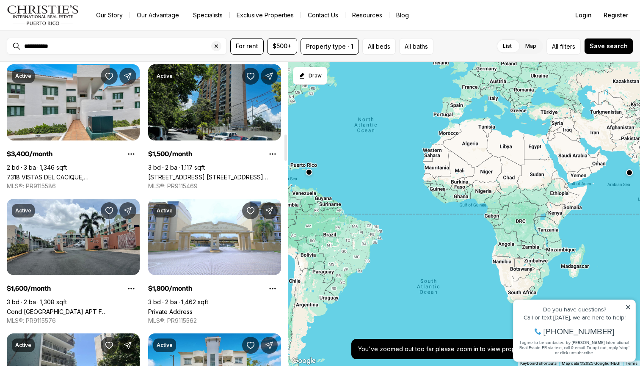
scroll to position [832, 0]
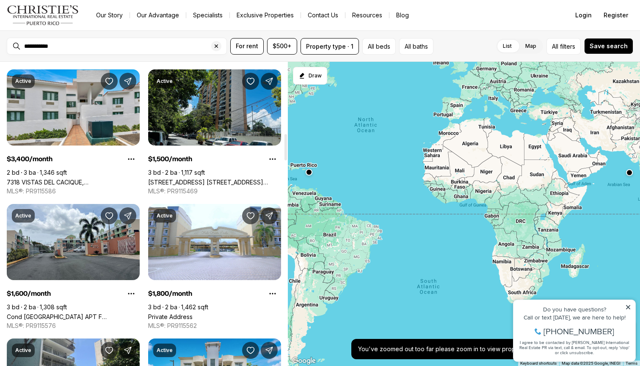
drag, startPoint x: 286, startPoint y: 75, endPoint x: 290, endPoint y: 146, distance: 71.6
click at [290, 146] on div "[US_STATE] Condos & Apartments for $500+ 350 results Newest Active $3,250/month…" at bounding box center [320, 214] width 640 height 304
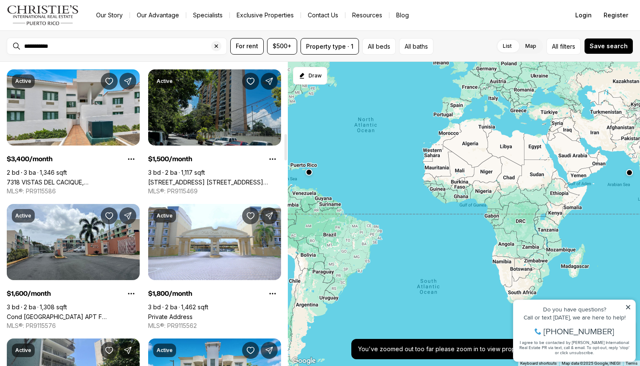
click at [198, 178] on link "[STREET_ADDRESS] [STREET_ADDRESS][PERSON_NAME]" at bounding box center [214, 181] width 133 height 7
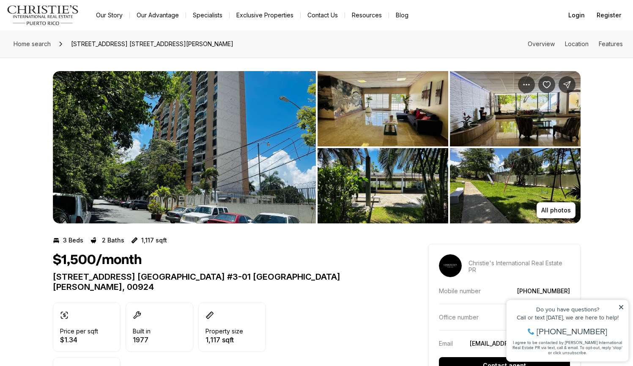
click at [362, 119] on img "View image gallery" at bounding box center [383, 108] width 131 height 75
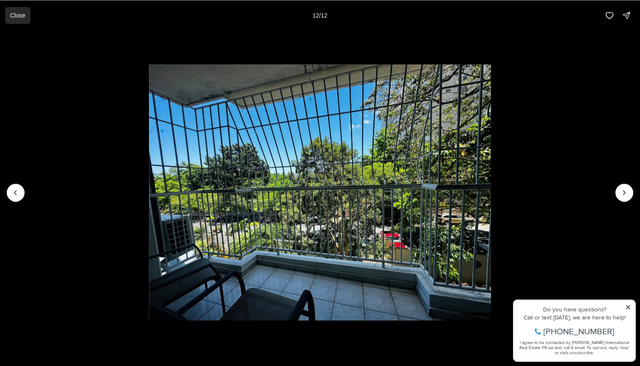
click at [21, 16] on p "Close" at bounding box center [17, 15] width 15 height 7
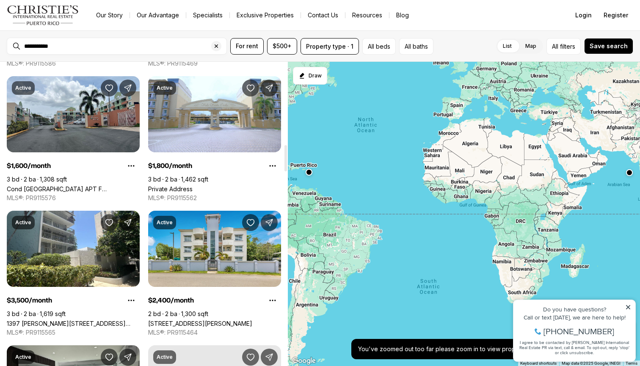
scroll to position [970, 0]
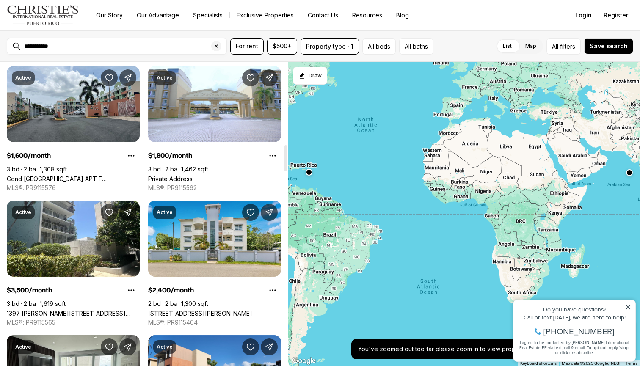
drag, startPoint x: 286, startPoint y: 151, endPoint x: 292, endPoint y: 163, distance: 13.1
click at [292, 163] on div "Puerto Rico Condos & Apartments for $500+ 350 results Newest Active $3,250/mont…" at bounding box center [320, 214] width 640 height 304
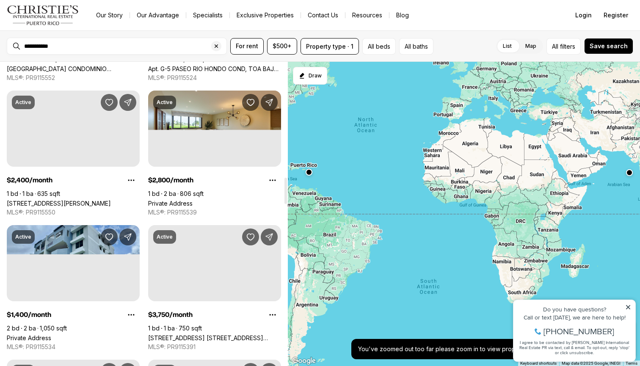
scroll to position [1359, 0]
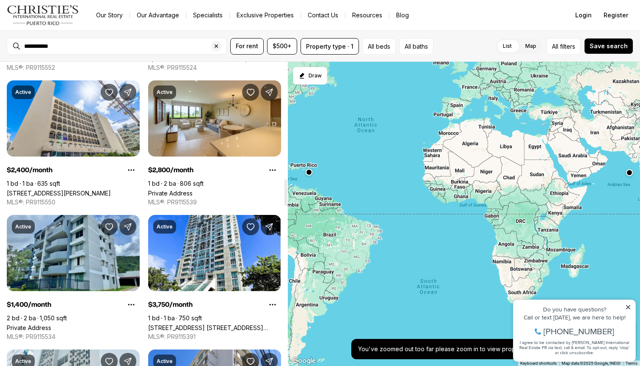
drag, startPoint x: 286, startPoint y: 160, endPoint x: 286, endPoint y: 192, distance: 32.6
click at [286, 192] on div at bounding box center [285, 192] width 3 height 26
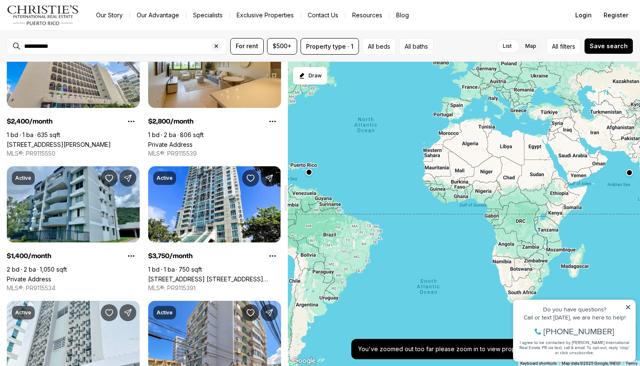
scroll to position [1452, 0]
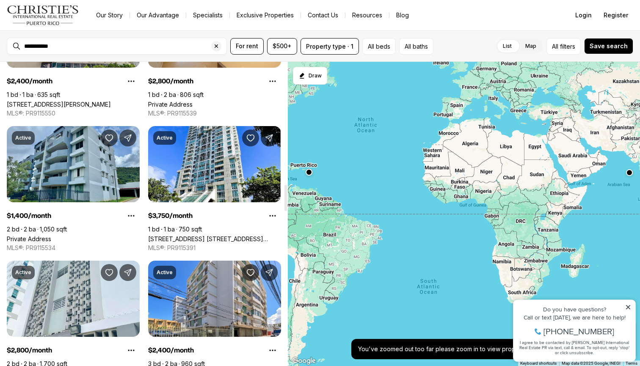
drag, startPoint x: 286, startPoint y: 192, endPoint x: 286, endPoint y: 201, distance: 8.9
click at [286, 201] on div at bounding box center [285, 198] width 3 height 26
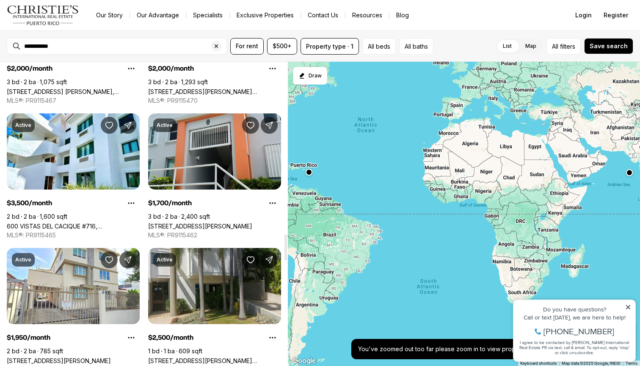
scroll to position [1984, 0]
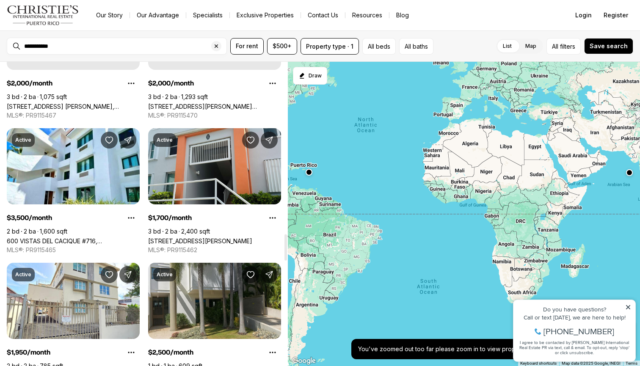
drag, startPoint x: 286, startPoint y: 193, endPoint x: 291, endPoint y: 239, distance: 45.9
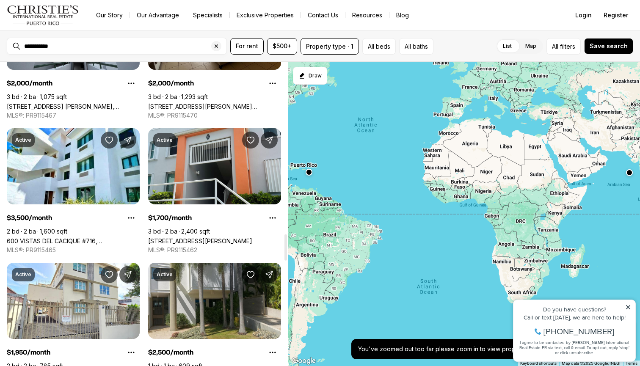
click at [291, 239] on div "Puerto Rico Condos & Apartments for $500+ 350 results Newest Active $3,250/mont…" at bounding box center [320, 214] width 640 height 304
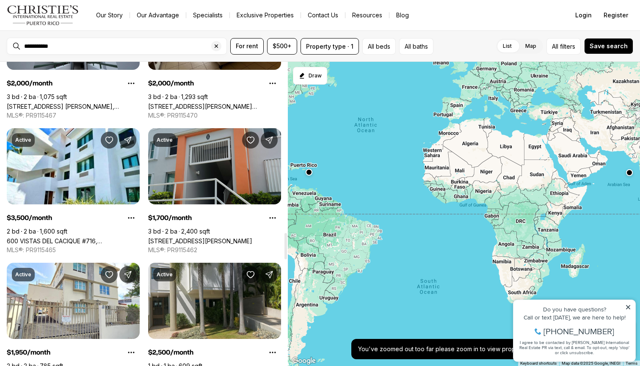
click at [211, 237] on link "[STREET_ADDRESS][PERSON_NAME]" at bounding box center [200, 240] width 104 height 7
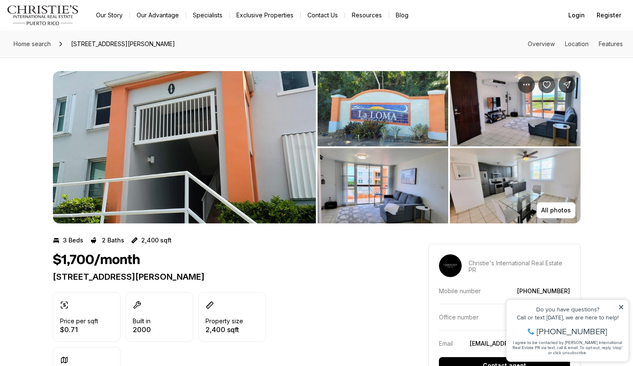
click at [374, 121] on img "View image gallery" at bounding box center [383, 108] width 131 height 75
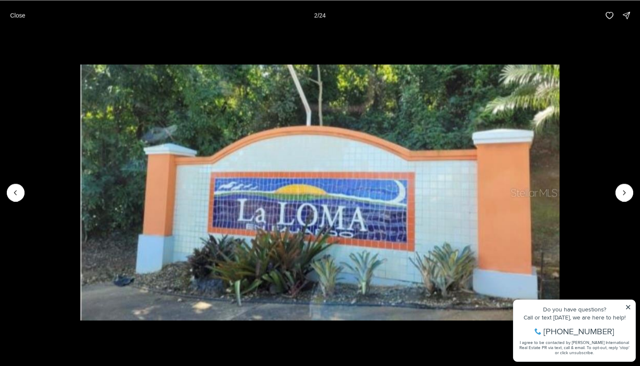
click at [627, 307] on li "2 of 24" at bounding box center [320, 192] width 640 height 324
click at [626, 307] on li "2 of 24" at bounding box center [320, 192] width 640 height 324
click at [628, 307] on li "2 of 24" at bounding box center [320, 192] width 640 height 324
click at [626, 190] on icon "Next slide" at bounding box center [624, 192] width 8 height 8
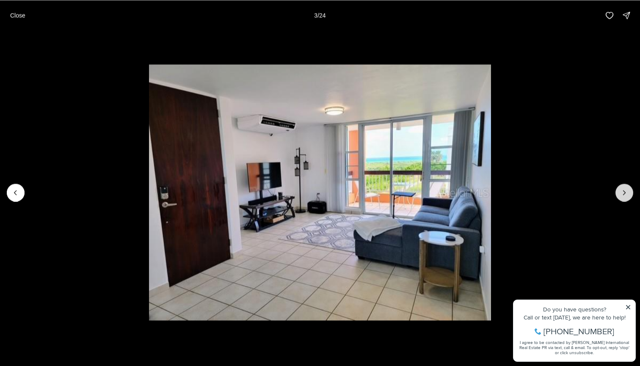
click at [626, 190] on icon "Next slide" at bounding box center [624, 192] width 8 height 8
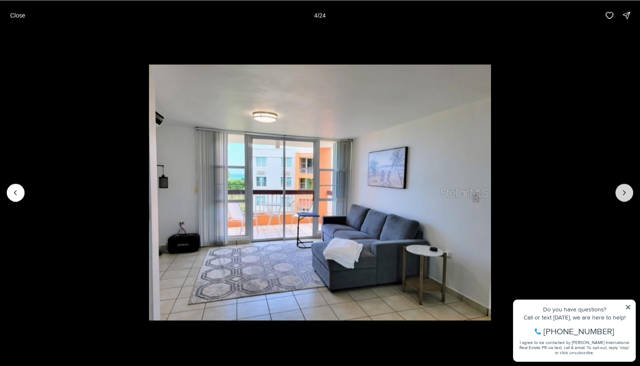
click at [626, 189] on icon "Next slide" at bounding box center [624, 192] width 8 height 8
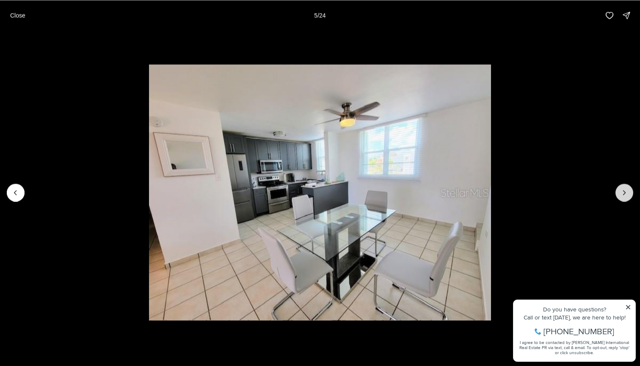
click at [626, 189] on icon "Next slide" at bounding box center [624, 192] width 8 height 8
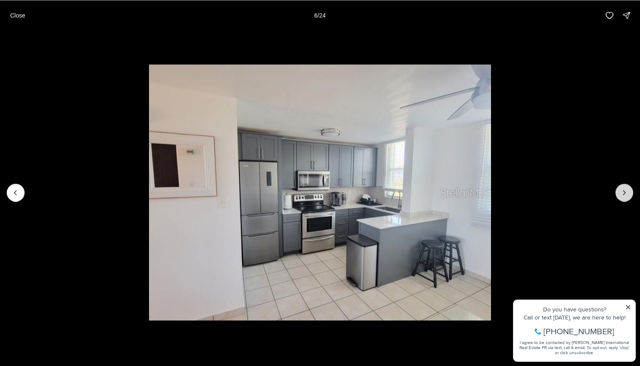
click at [626, 189] on icon "Next slide" at bounding box center [624, 192] width 8 height 8
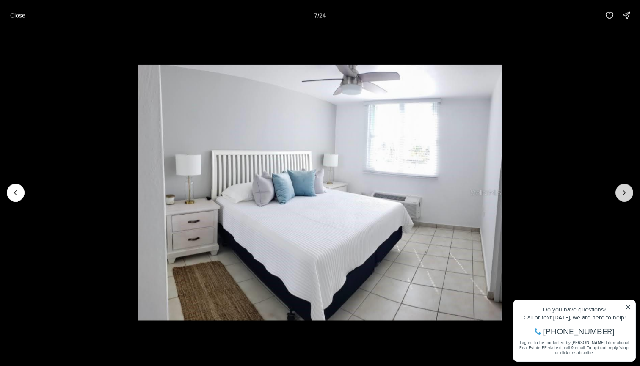
click at [626, 189] on icon "Next slide" at bounding box center [624, 192] width 8 height 8
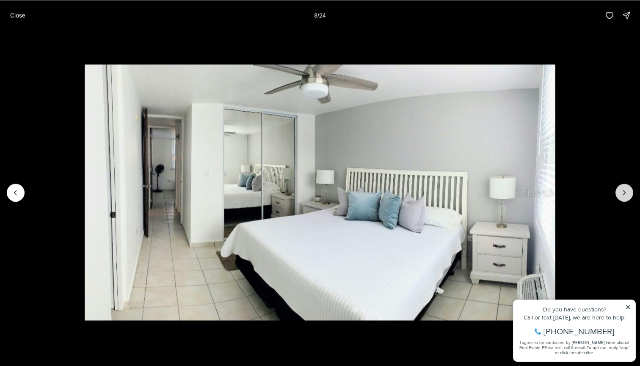
click at [626, 189] on icon "Next slide" at bounding box center [624, 192] width 8 height 8
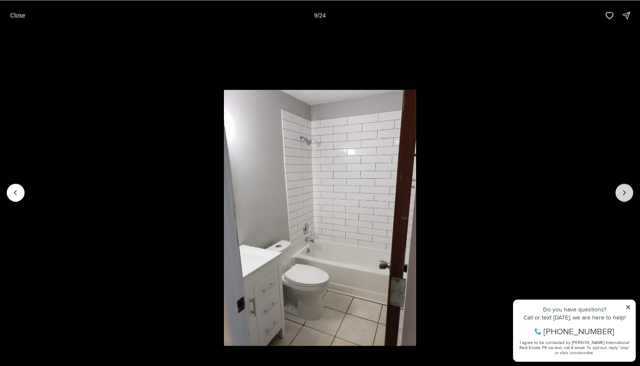
click at [626, 190] on icon "Next slide" at bounding box center [624, 192] width 8 height 8
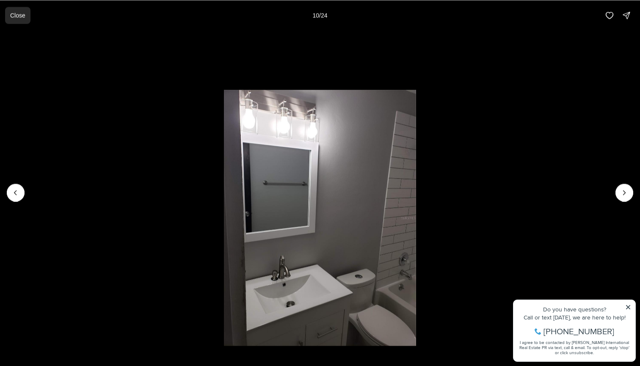
click at [13, 14] on p "Close" at bounding box center [17, 15] width 15 height 7
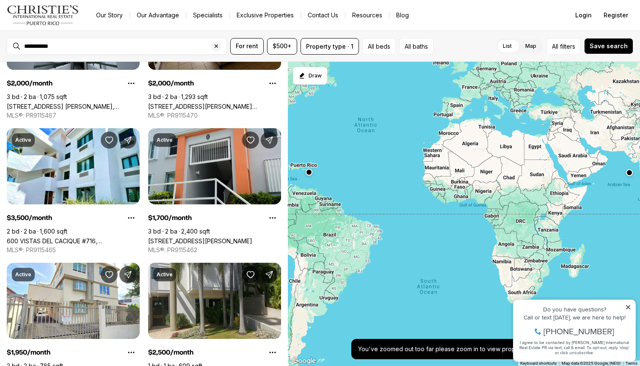
click at [455, 21] on div "Our Story Our Advantage Specialists Exclusive Properties Contact Us Resources B…" at bounding box center [324, 15] width 470 height 12
